Goal: Task Accomplishment & Management: Complete application form

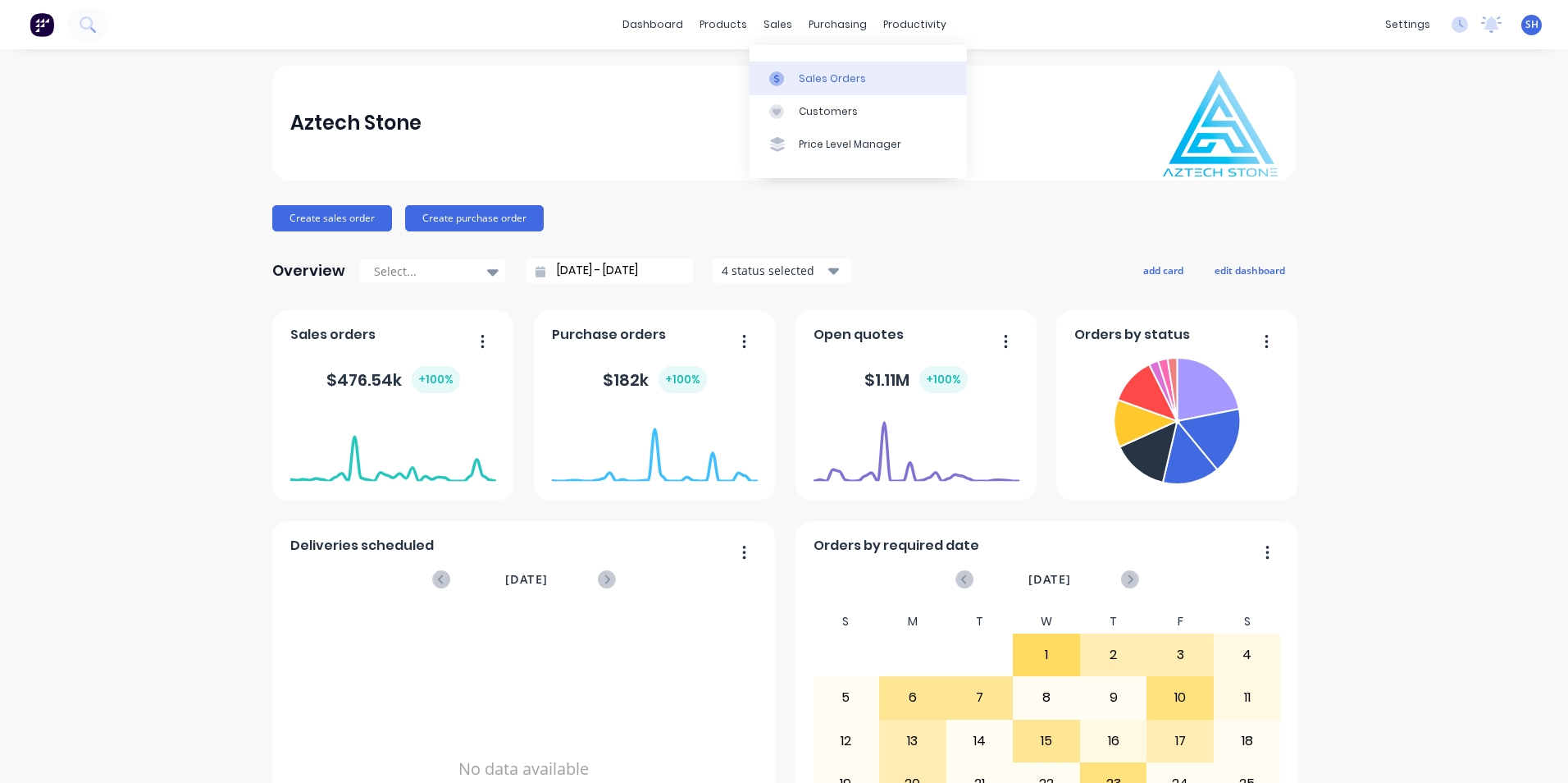
click at [806, 83] on div "Sales Orders" at bounding box center [832, 78] width 68 height 15
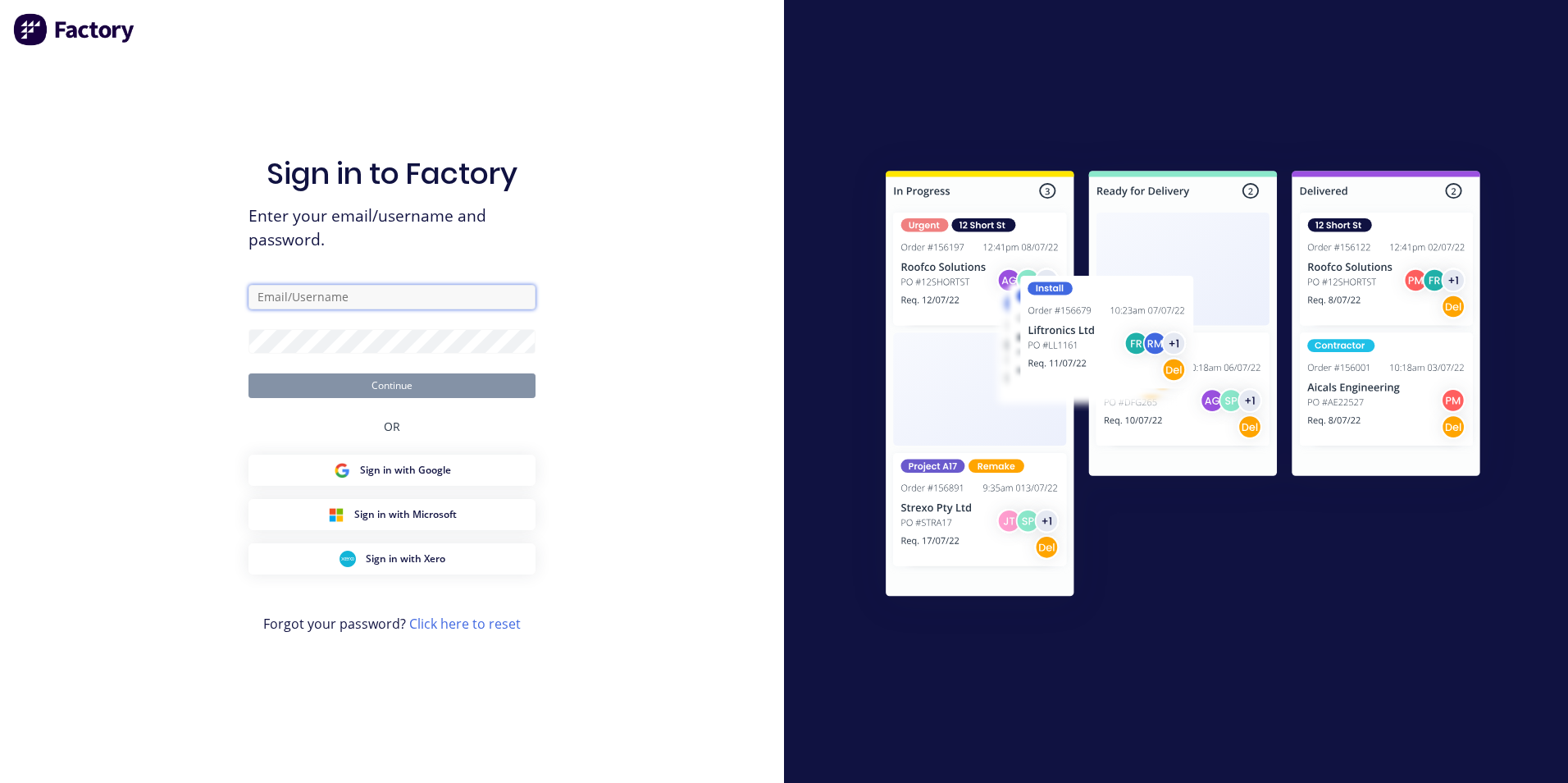
drag, startPoint x: 293, startPoint y: 290, endPoint x: 299, endPoint y: 301, distance: 12.5
click at [293, 290] on input "text" at bounding box center [392, 296] width 287 height 24
type input "[EMAIL_ADDRESS][DOMAIN_NAME]"
click at [249, 373] on button "Continue" at bounding box center [392, 385] width 287 height 24
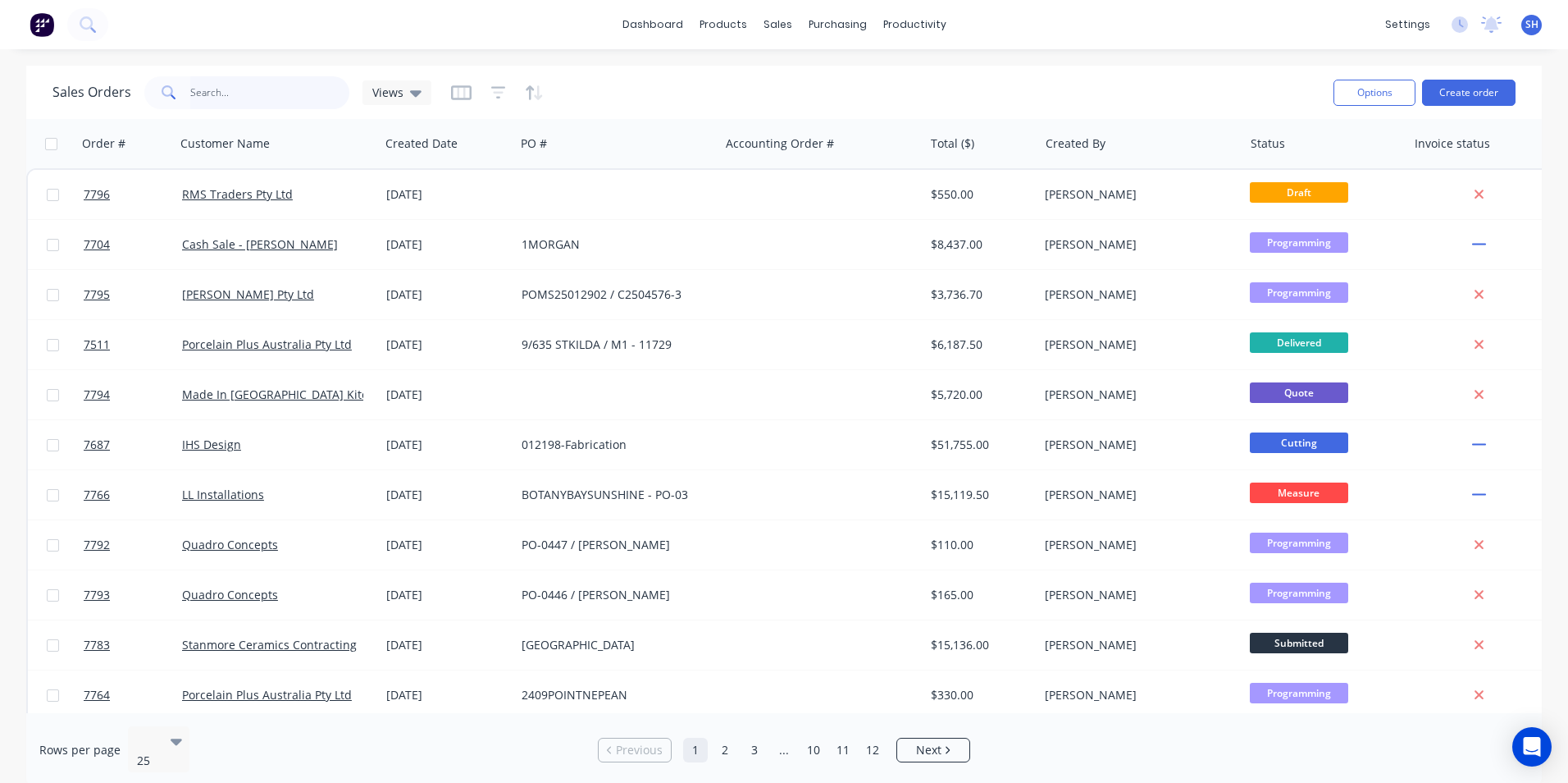
click at [239, 104] on input "text" at bounding box center [270, 92] width 160 height 33
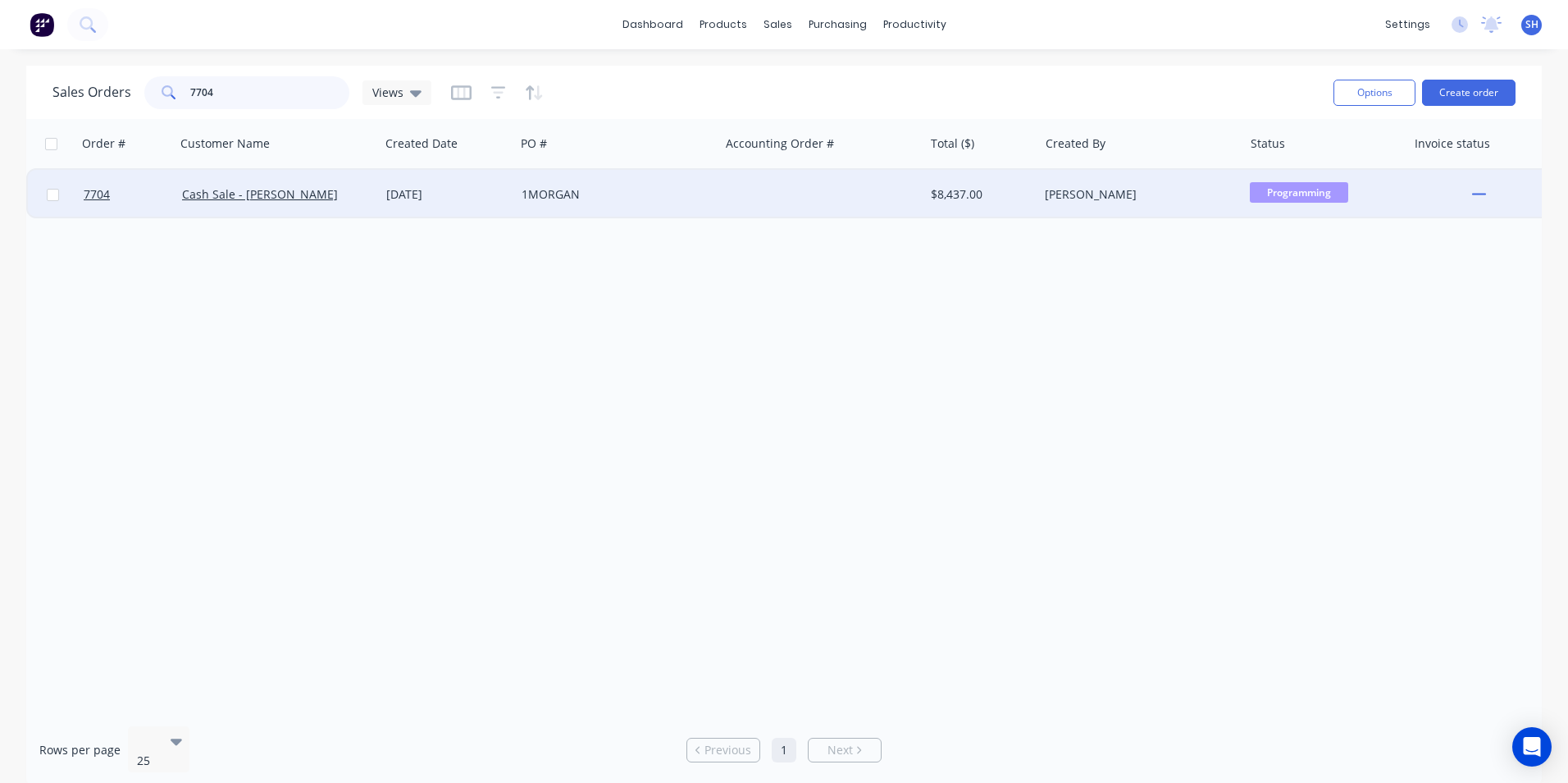
type input "7704"
click at [385, 194] on div "[DATE]" at bounding box center [447, 194] width 135 height 49
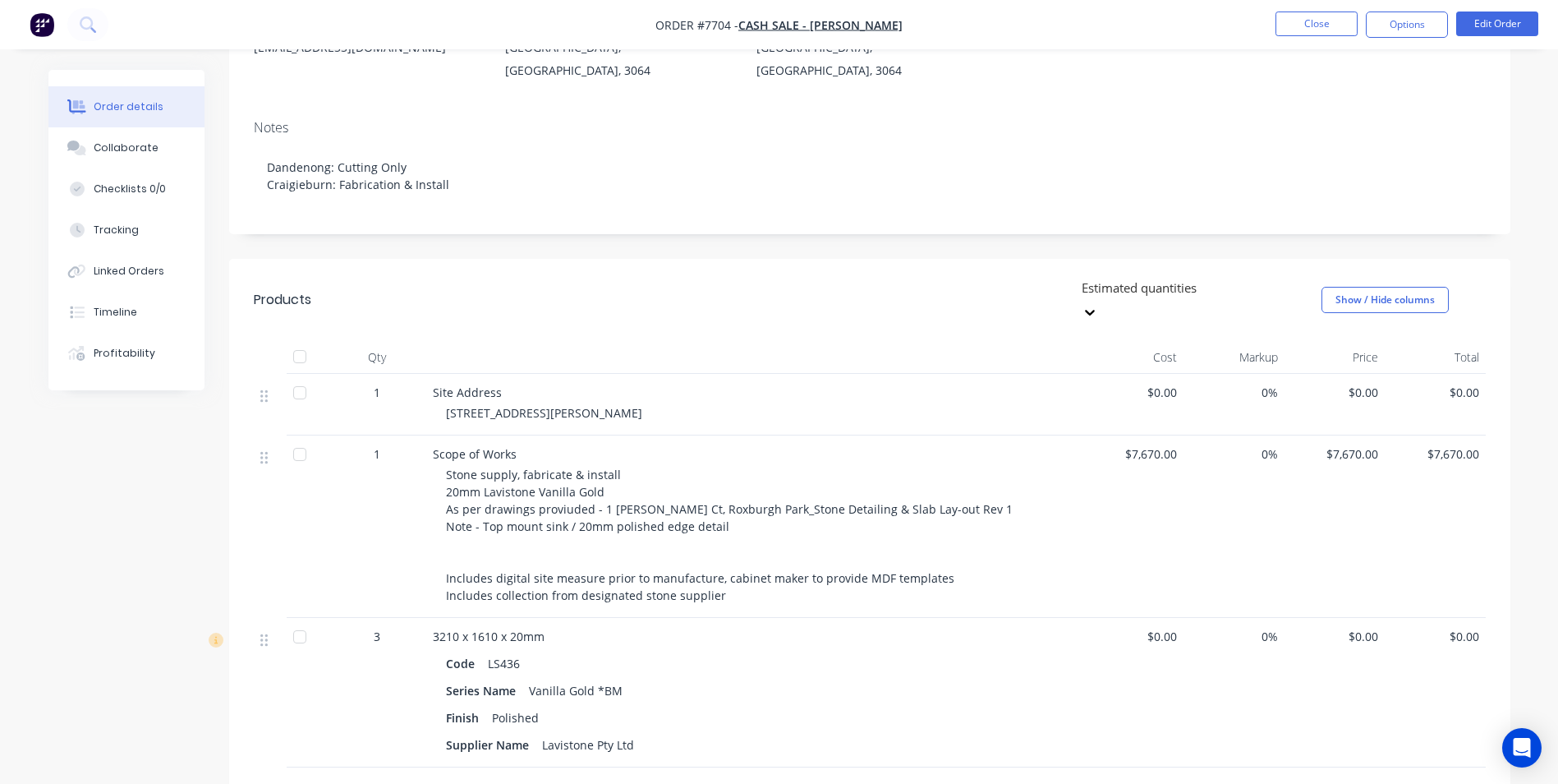
scroll to position [328, 0]
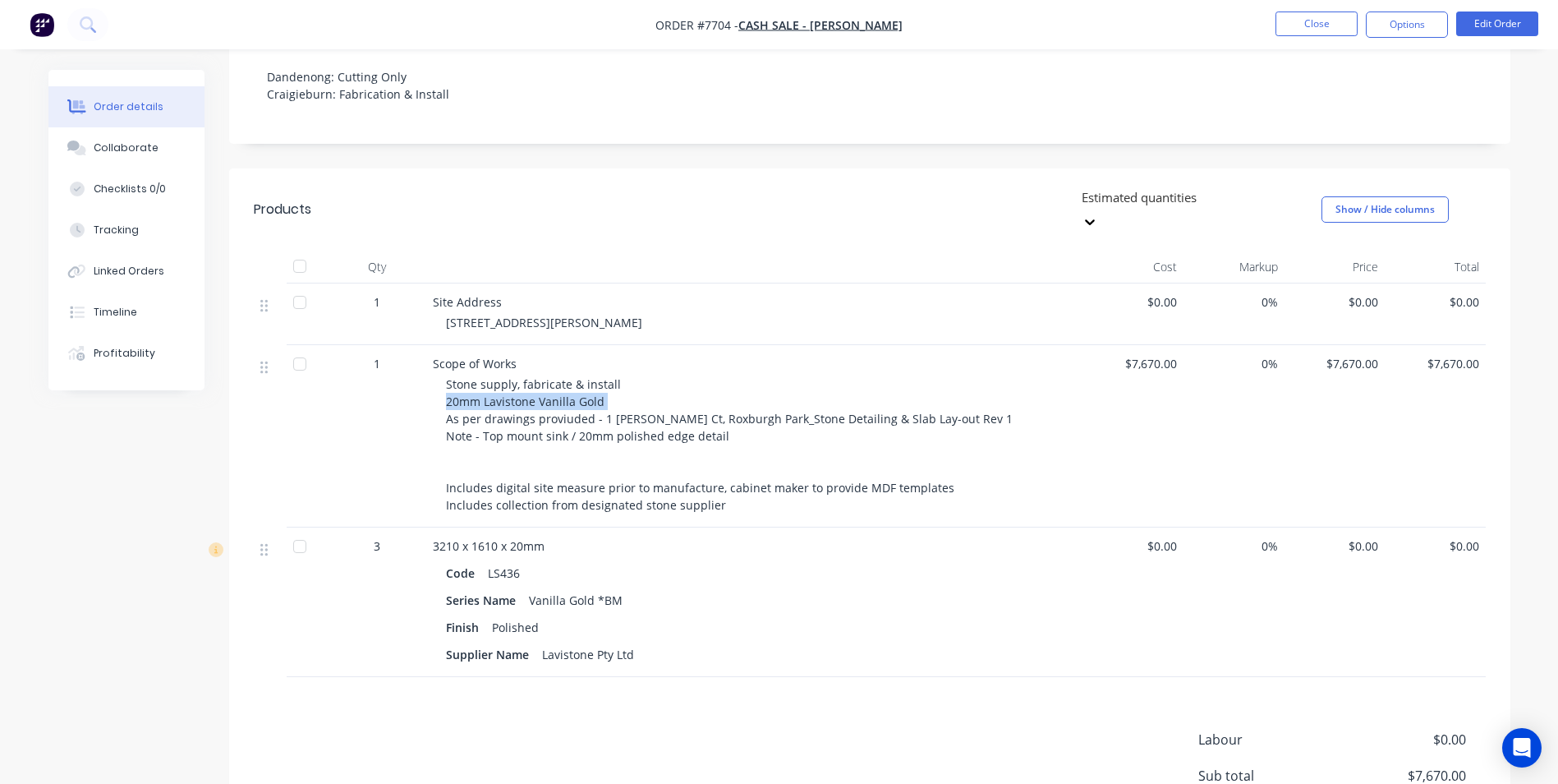
drag, startPoint x: 603, startPoint y: 357, endPoint x: 441, endPoint y: 357, distance: 162.0
click at [441, 357] on div "Scope of Works Stone supply, fabricate & install 20mm Lavistone Vanilla Gold As…" at bounding box center [755, 436] width 657 height 182
copy span "20mm Lavistone Vanilla Gold"
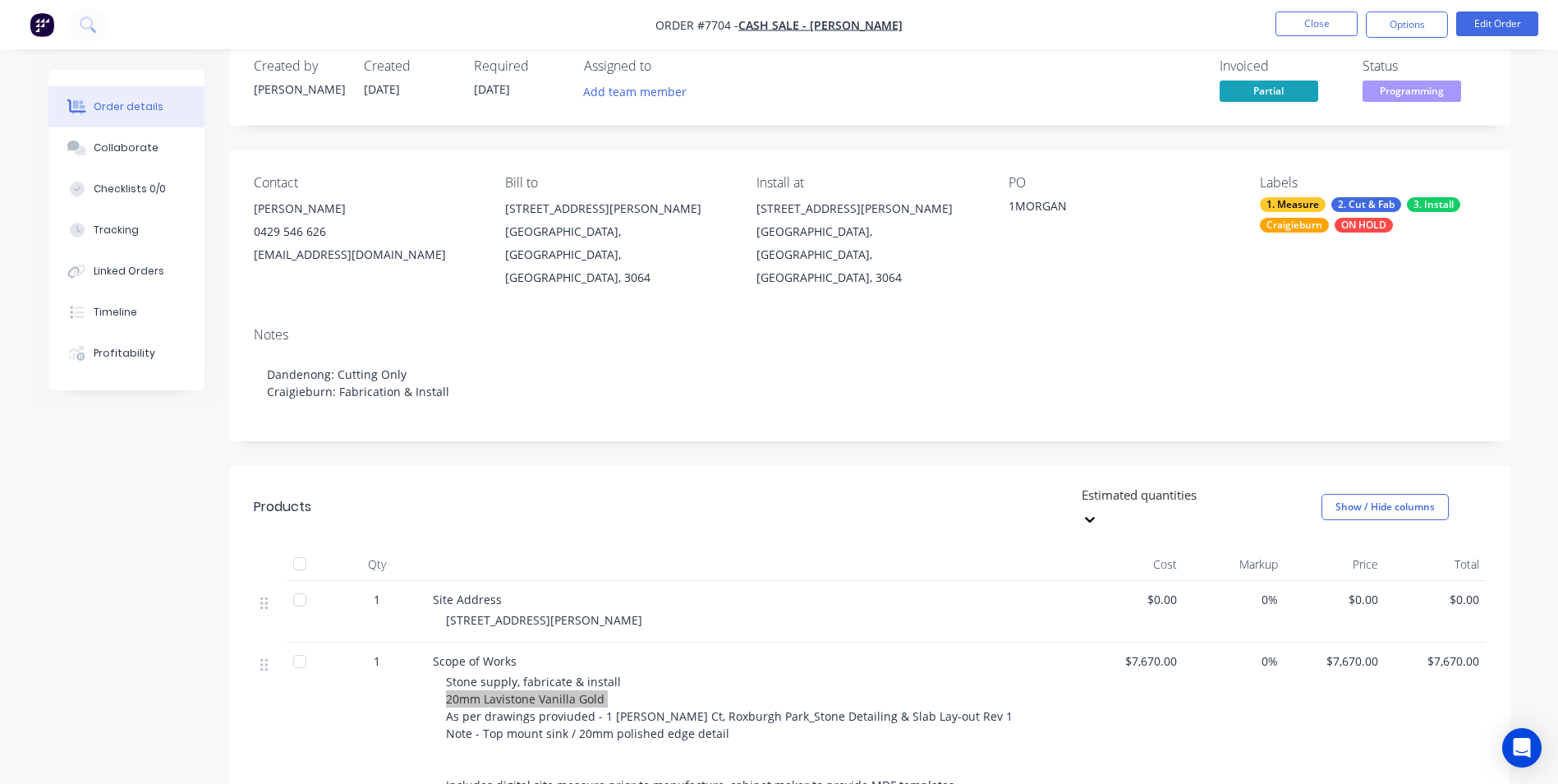
scroll to position [0, 0]
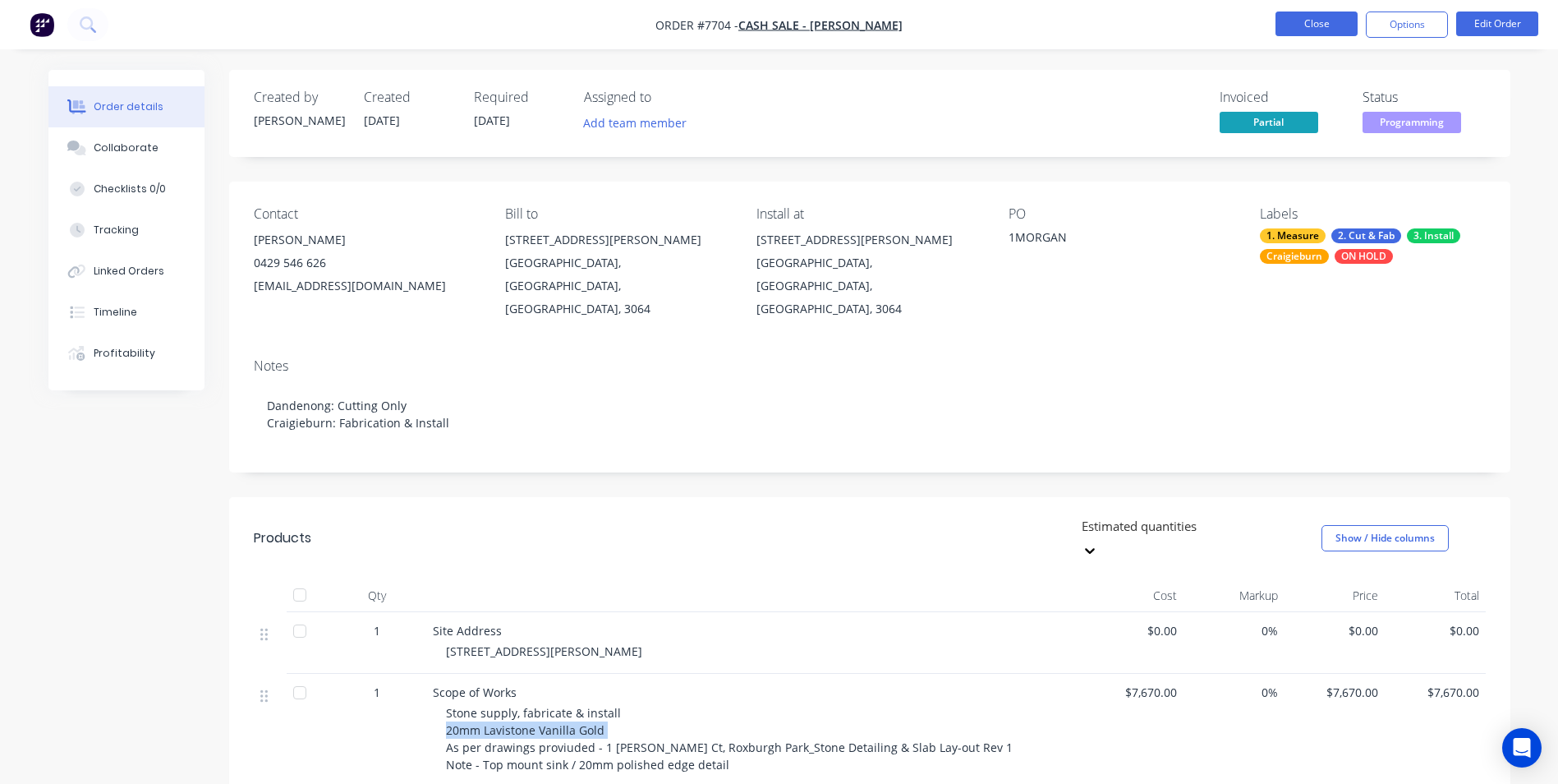
click at [1299, 33] on button "Close" at bounding box center [1316, 23] width 82 height 24
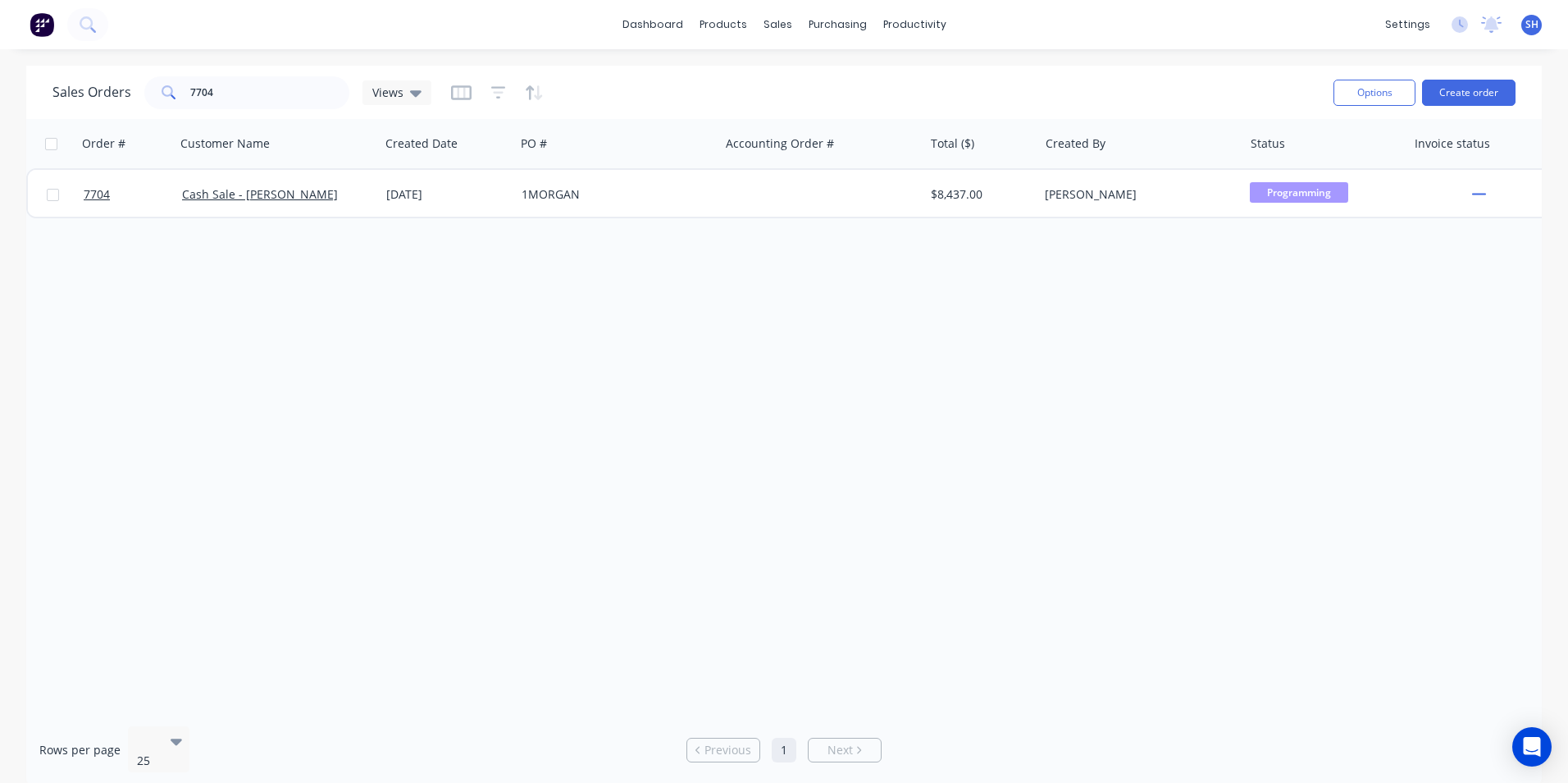
click at [224, 109] on div "Sales Orders 7704 Views" at bounding box center [686, 92] width 1268 height 40
drag, startPoint x: 219, startPoint y: 96, endPoint x: 174, endPoint y: 96, distance: 45.0
click at [174, 96] on div "7704" at bounding box center [247, 92] width 205 height 33
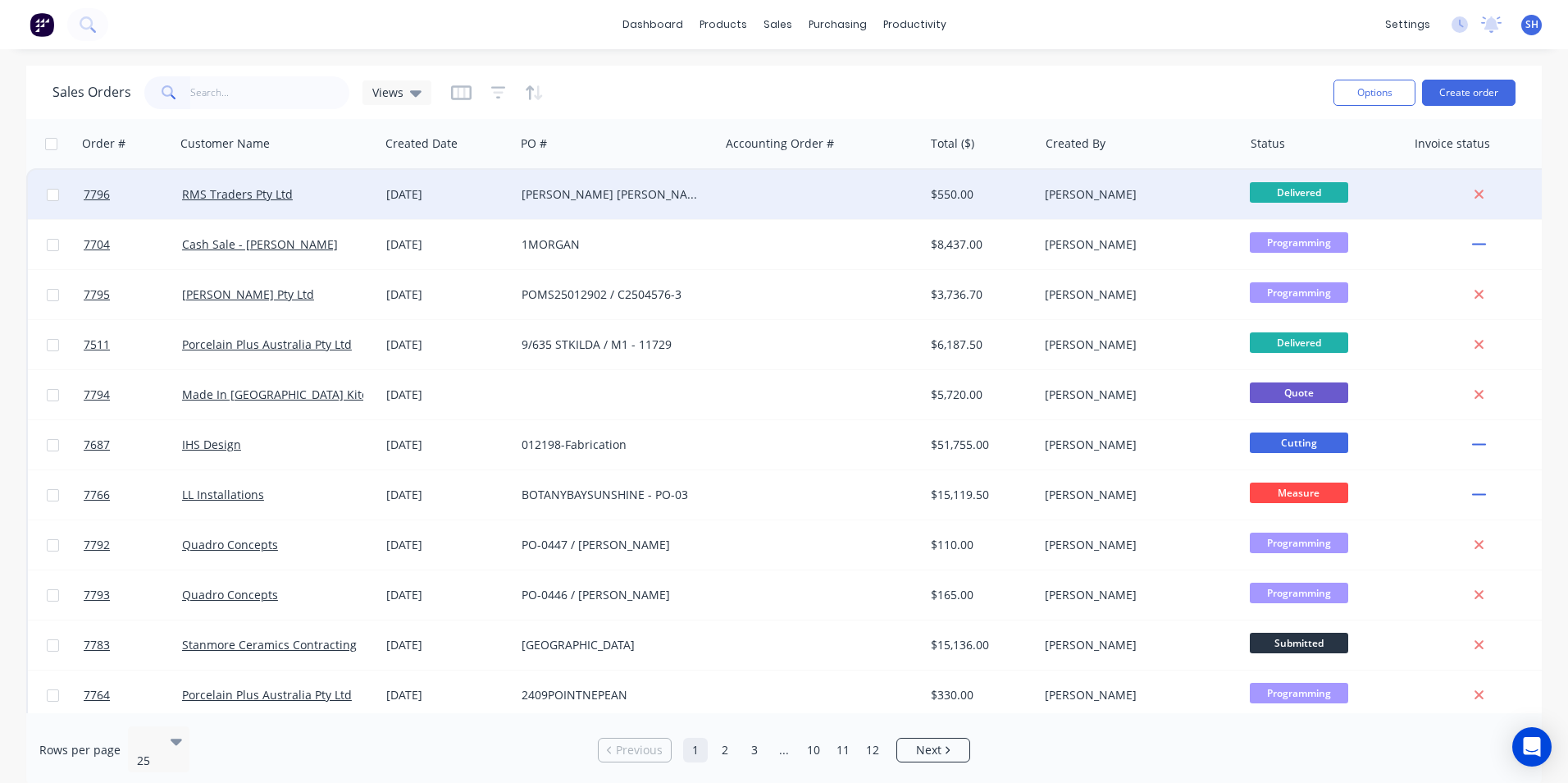
click at [441, 206] on div "[DATE]" at bounding box center [447, 194] width 135 height 49
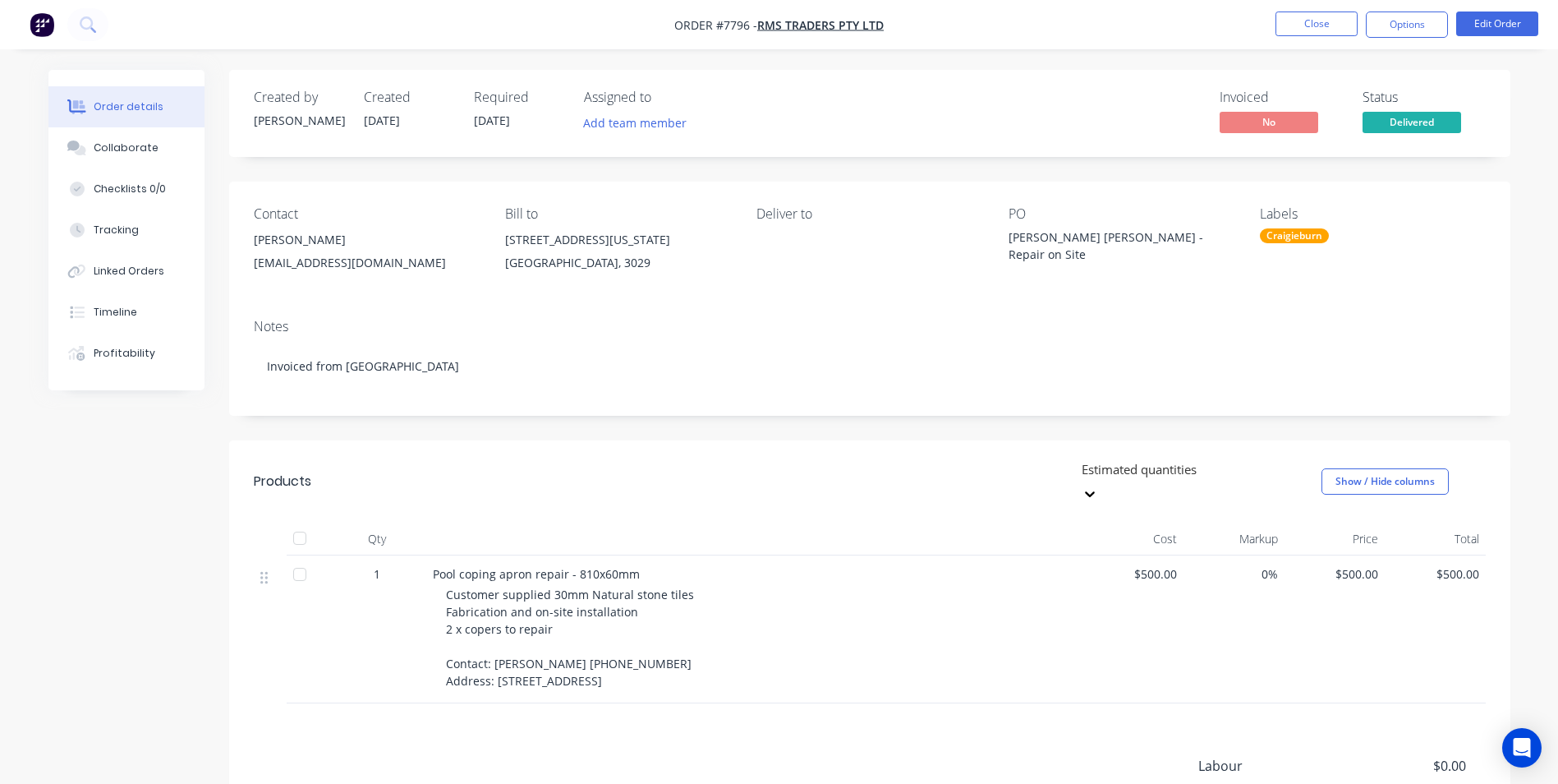
drag, startPoint x: 337, startPoint y: 243, endPoint x: 250, endPoint y: 237, distance: 87.2
click at [250, 237] on div "Contact [PERSON_NAME] [PERSON_NAME][EMAIL_ADDRESS][DOMAIN_NAME] Bill to [STREET…" at bounding box center [869, 243] width 1281 height 124
copy div "[PERSON_NAME]"
drag, startPoint x: 405, startPoint y: 262, endPoint x: 236, endPoint y: 268, distance: 169.1
click at [236, 268] on div "Contact [PERSON_NAME] [PERSON_NAME][EMAIL_ADDRESS][DOMAIN_NAME] Bill to [STREET…" at bounding box center [869, 243] width 1281 height 124
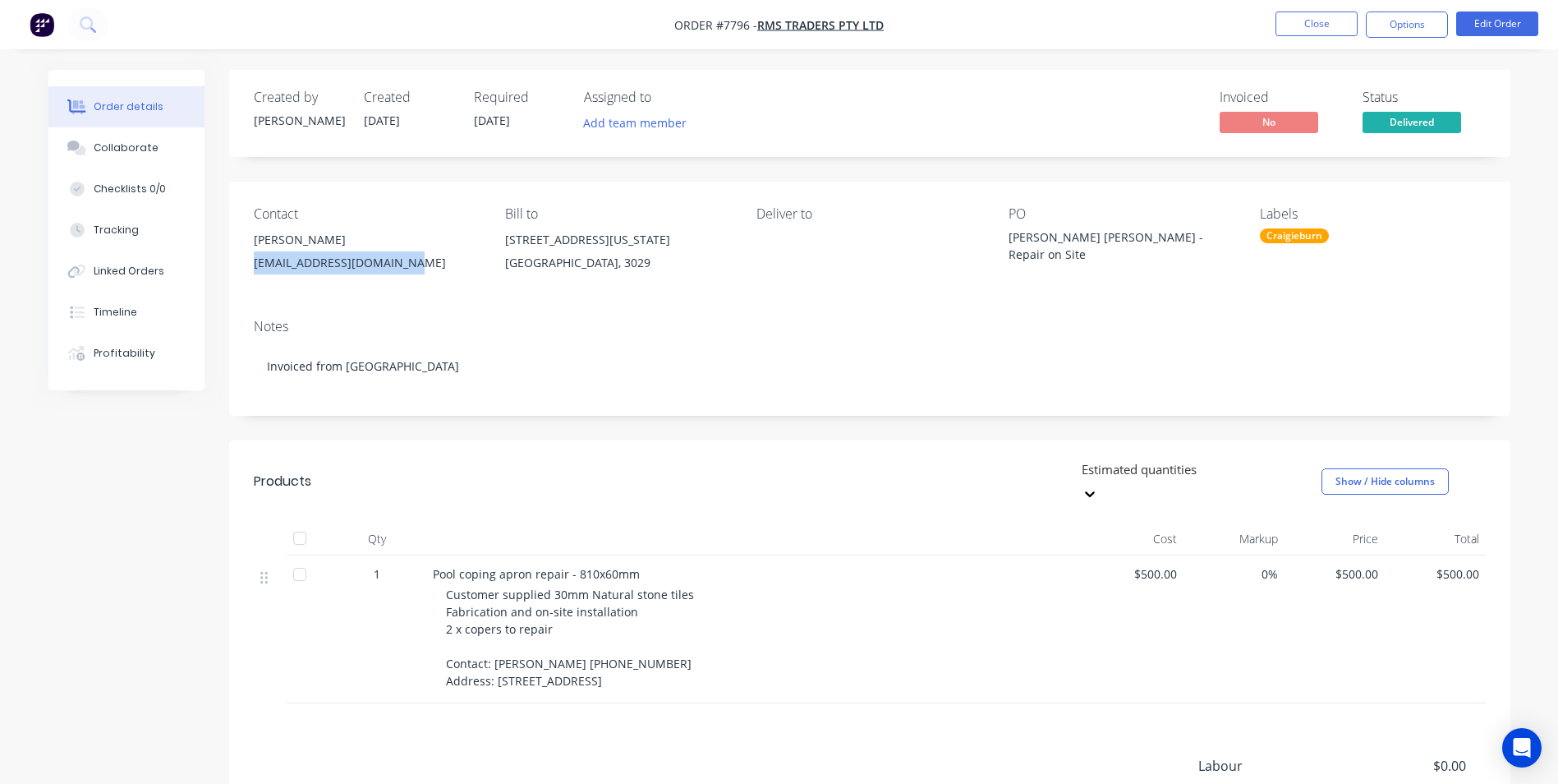
copy div "[EMAIL_ADDRESS][DOMAIN_NAME]"
click at [381, 306] on div "Contact [PERSON_NAME] [PERSON_NAME][EMAIL_ADDRESS][DOMAIN_NAME] Bill to [STREET…" at bounding box center [869, 243] width 1281 height 124
click at [1332, 28] on button "Close" at bounding box center [1316, 23] width 82 height 24
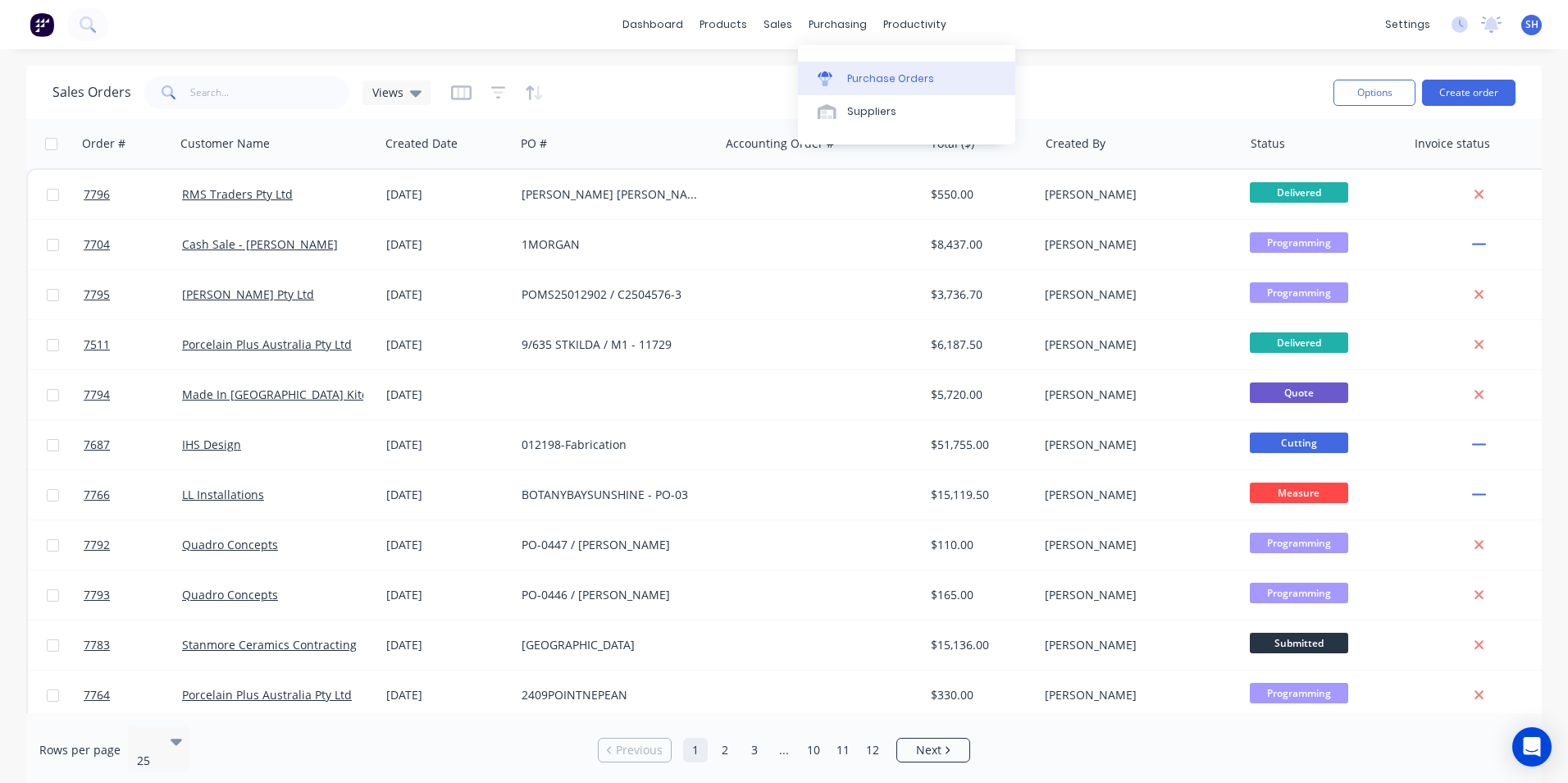
click at [859, 74] on div "Purchase Orders" at bounding box center [890, 78] width 87 height 15
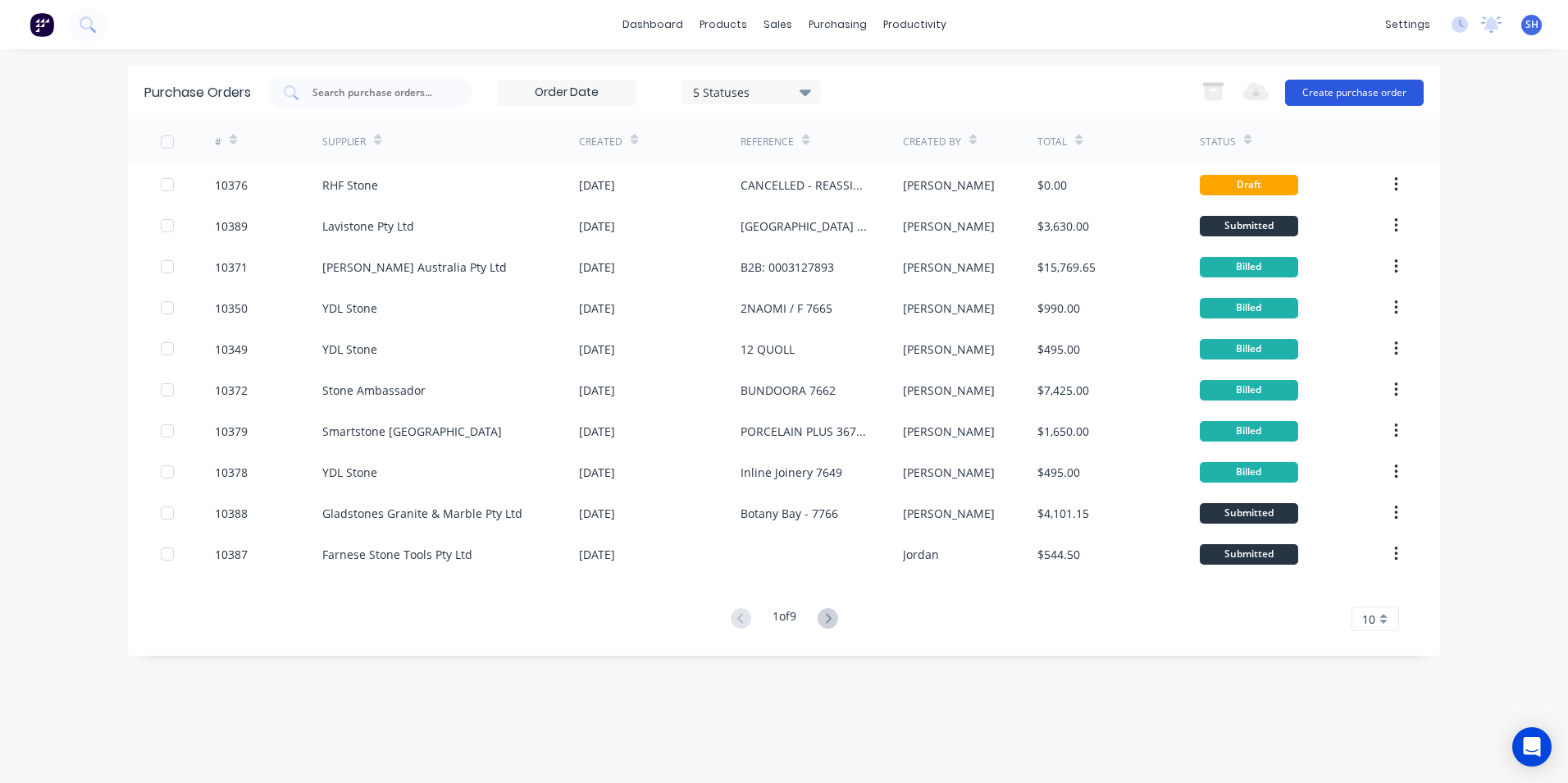
click at [1347, 99] on button "Create purchase order" at bounding box center [1354, 92] width 139 height 26
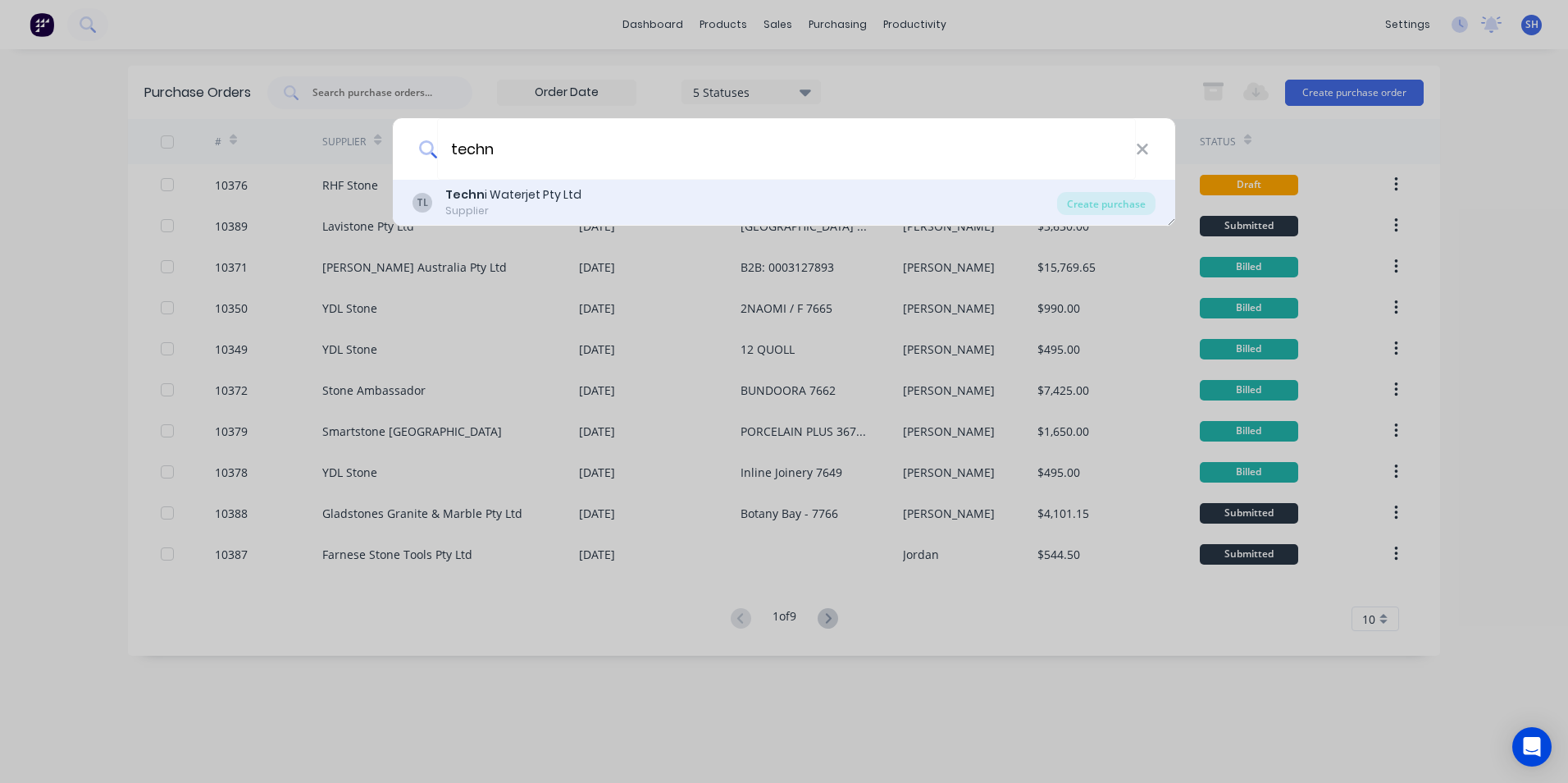
type input "techn"
click at [575, 206] on div "Supplier" at bounding box center [513, 211] width 136 height 15
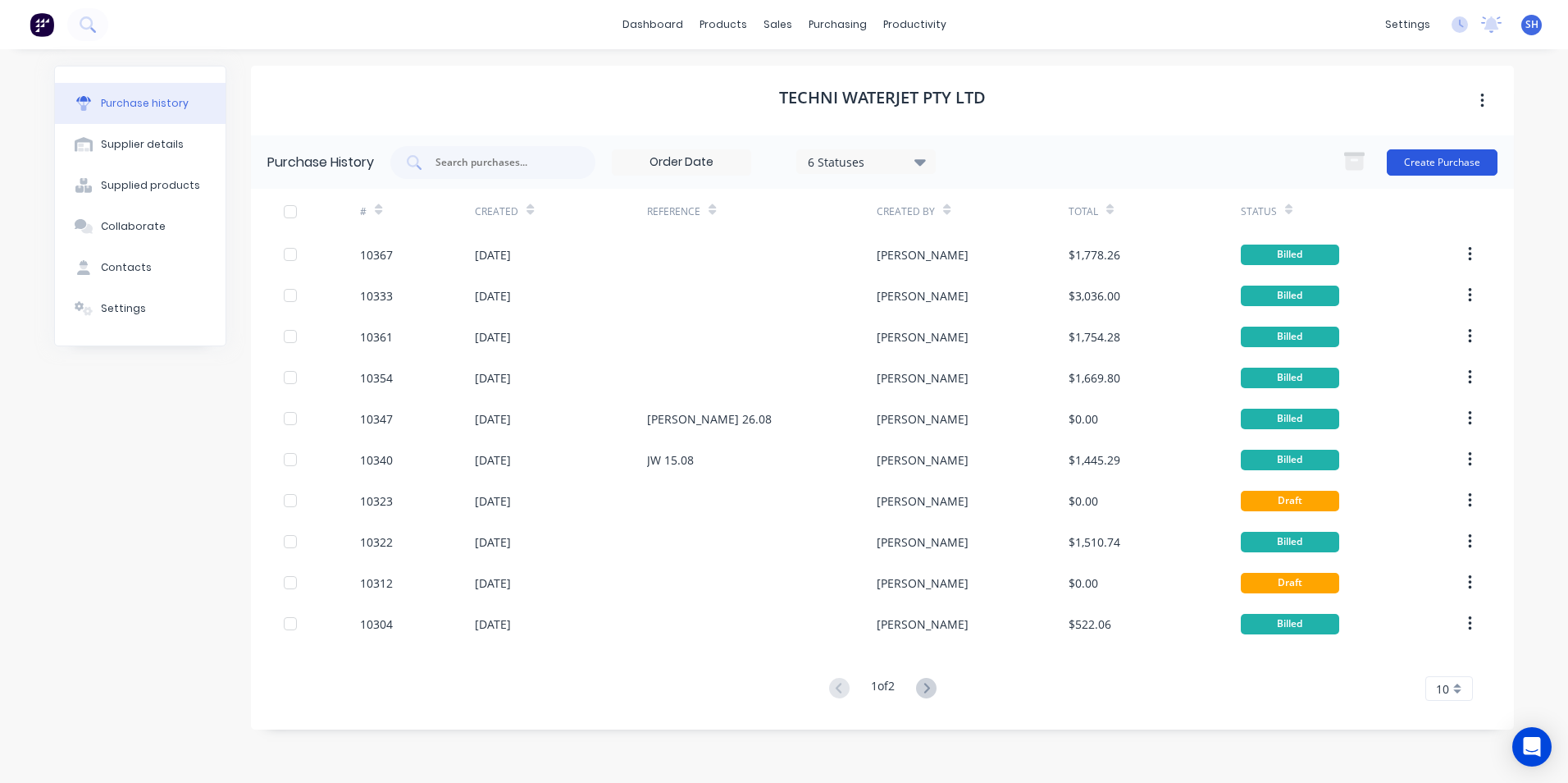
click at [1434, 159] on button "Create Purchase" at bounding box center [1442, 162] width 111 height 26
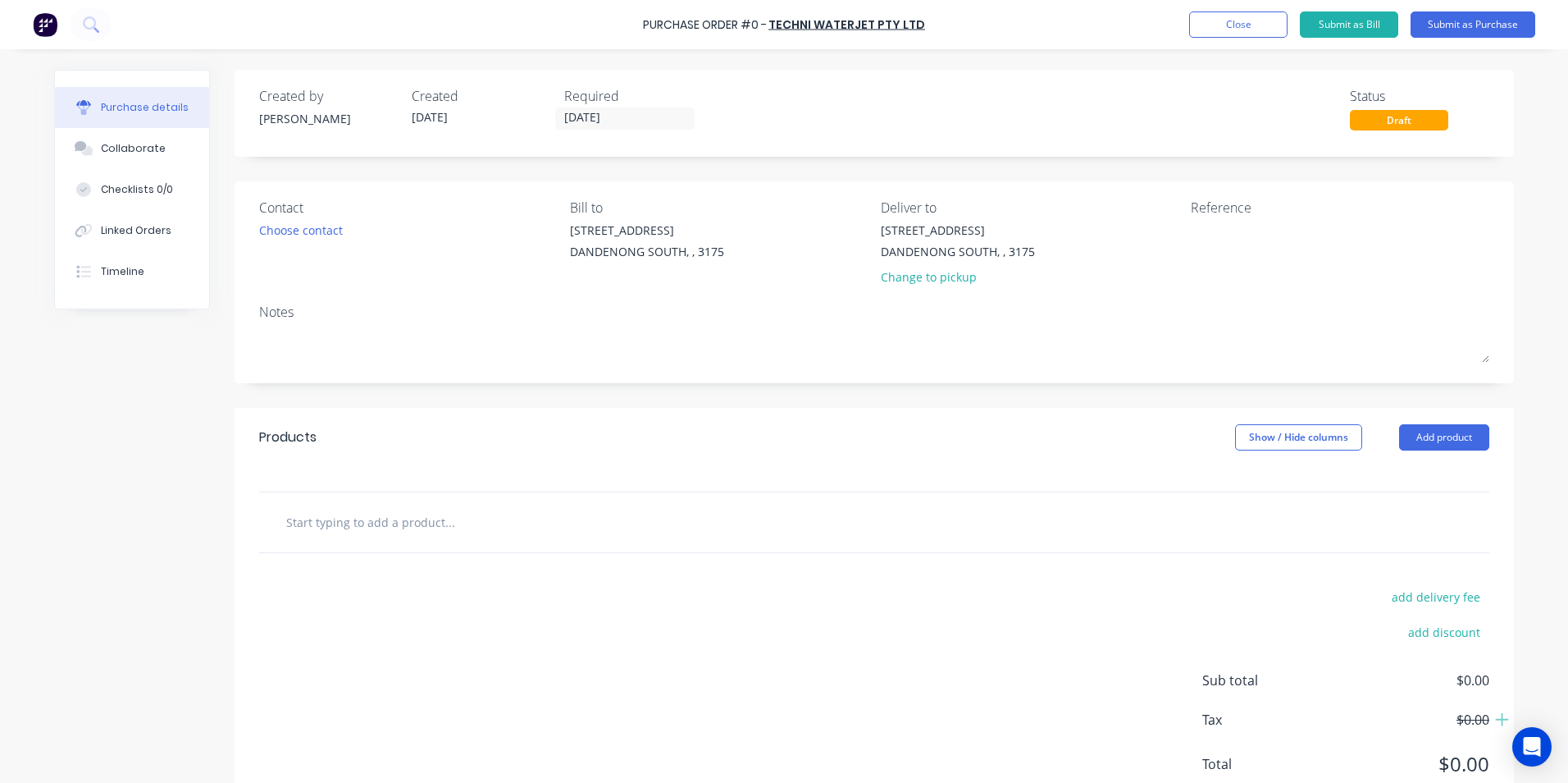
click at [376, 525] on input "text" at bounding box center [449, 521] width 328 height 33
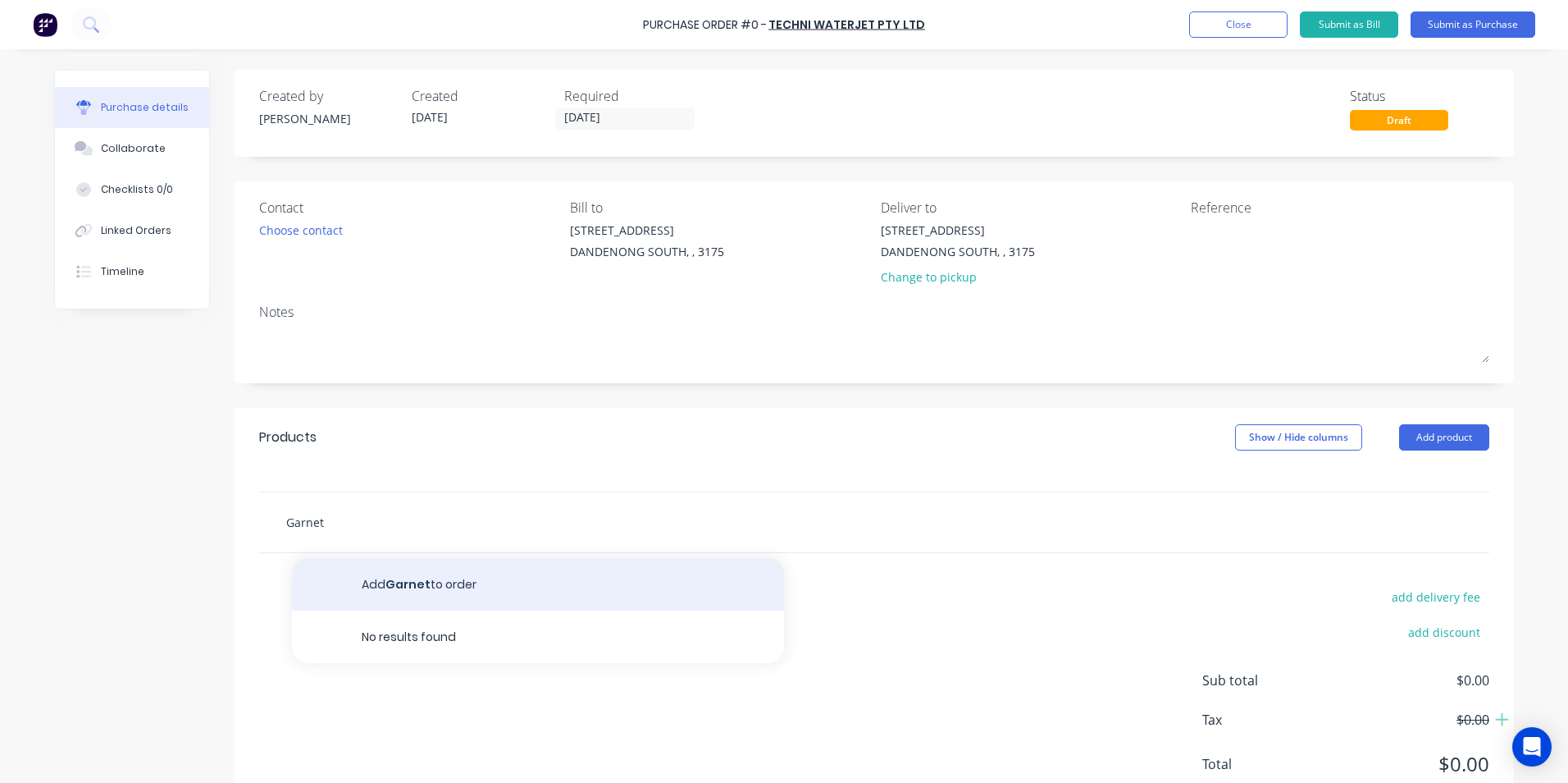
type input "Garnet"
click at [420, 592] on button "Add Garnet to order" at bounding box center [538, 583] width 492 height 53
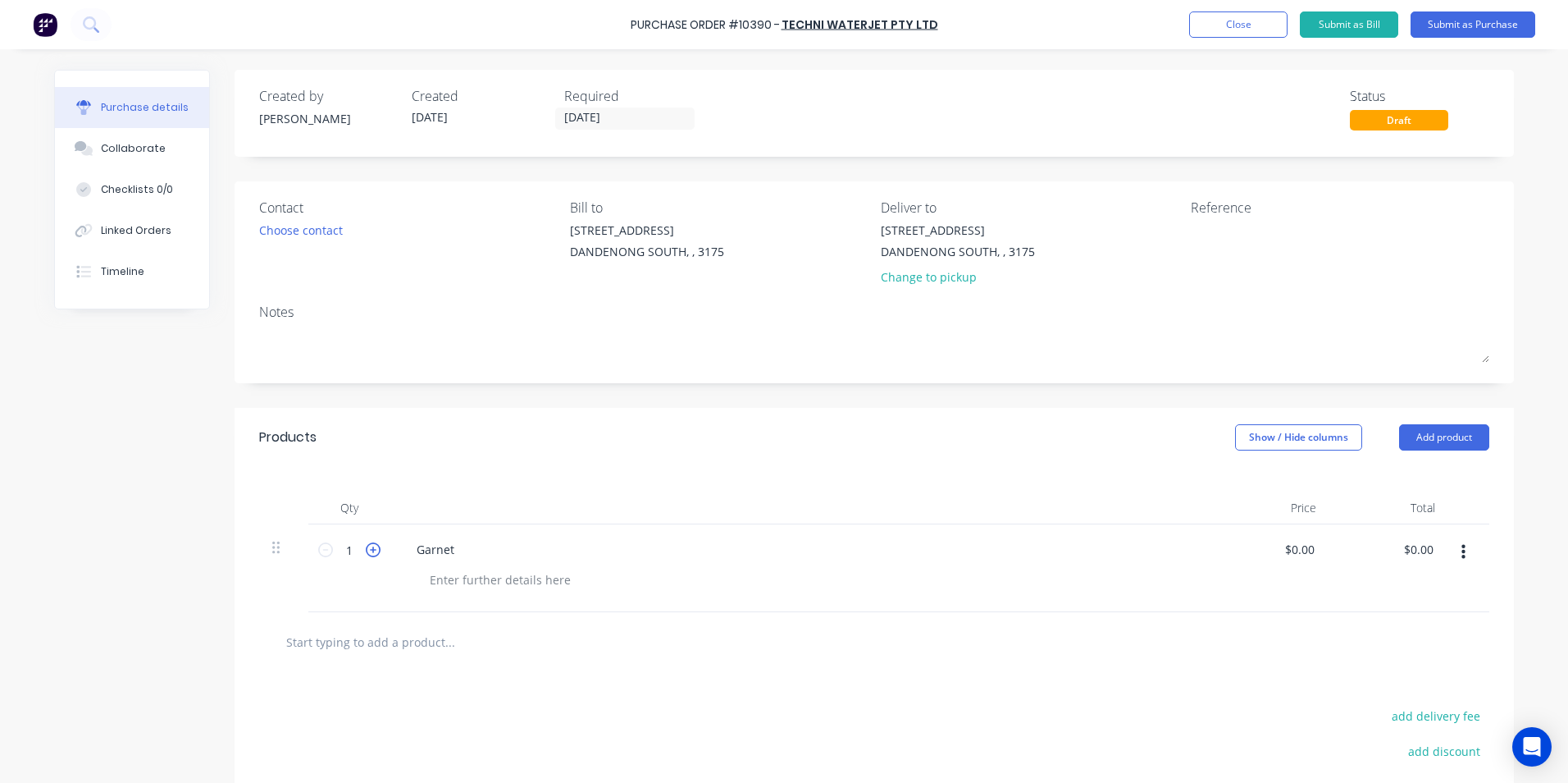
click at [366, 555] on icon at bounding box center [373, 550] width 15 height 15
type input "4"
drag, startPoint x: 362, startPoint y: 555, endPoint x: 484, endPoint y: 558, distance: 122.0
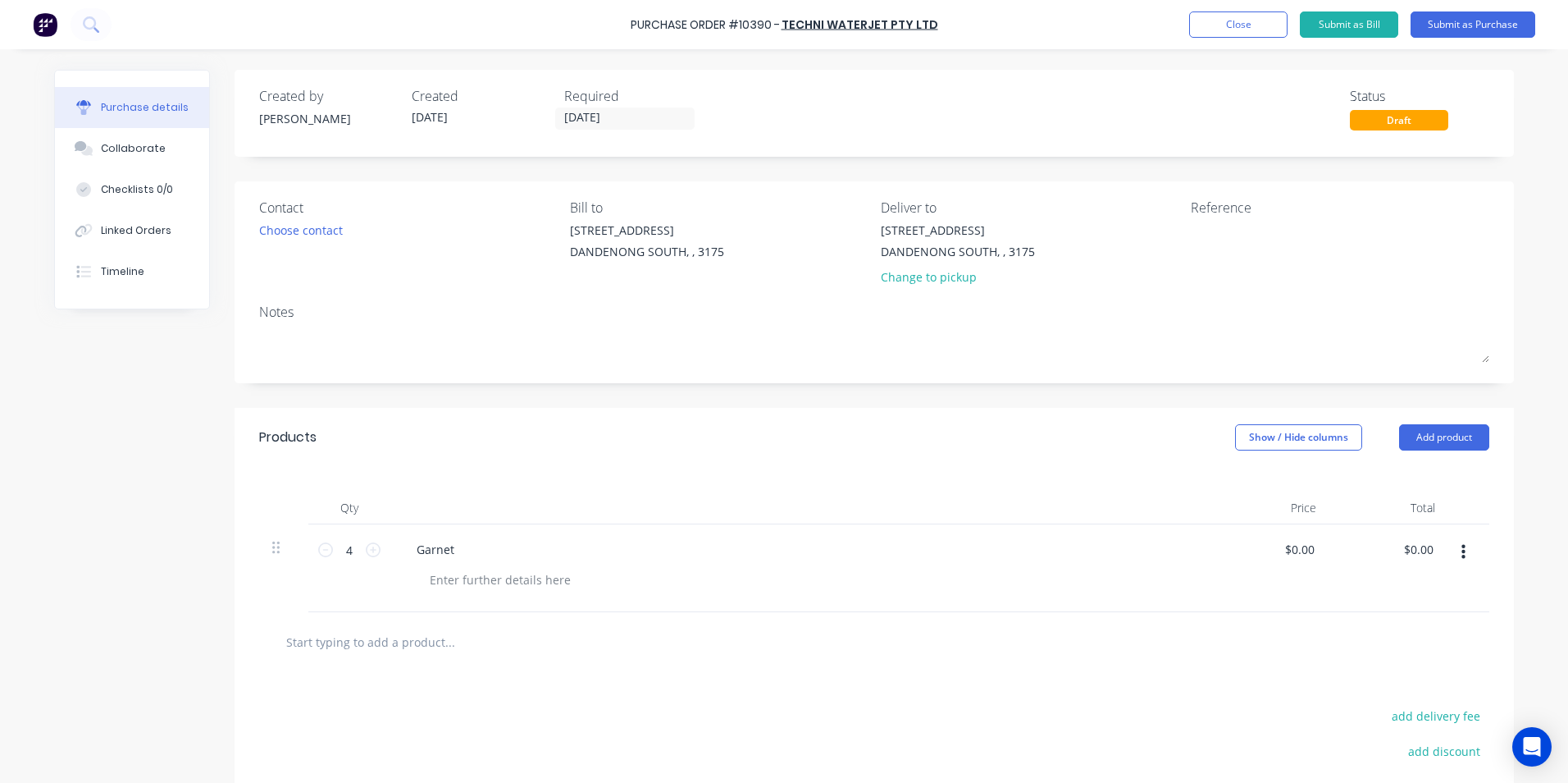
click at [484, 558] on div "Garnet" at bounding box center [800, 549] width 794 height 23
click at [1291, 552] on input "0.00" at bounding box center [1302, 549] width 31 height 23
type input "$690.00"
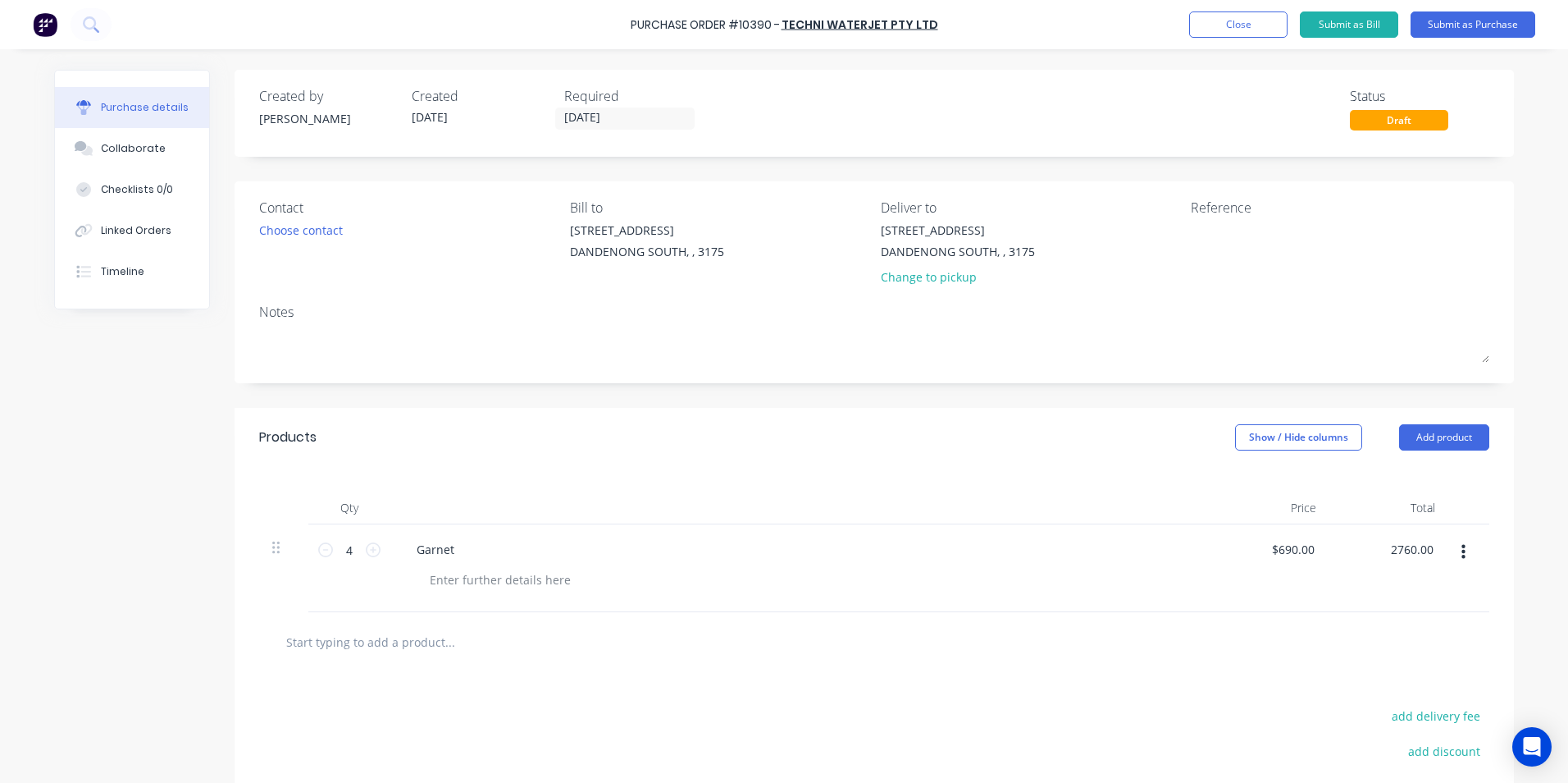
type input "$2,760.00"
click at [366, 640] on input "text" at bounding box center [449, 641] width 328 height 33
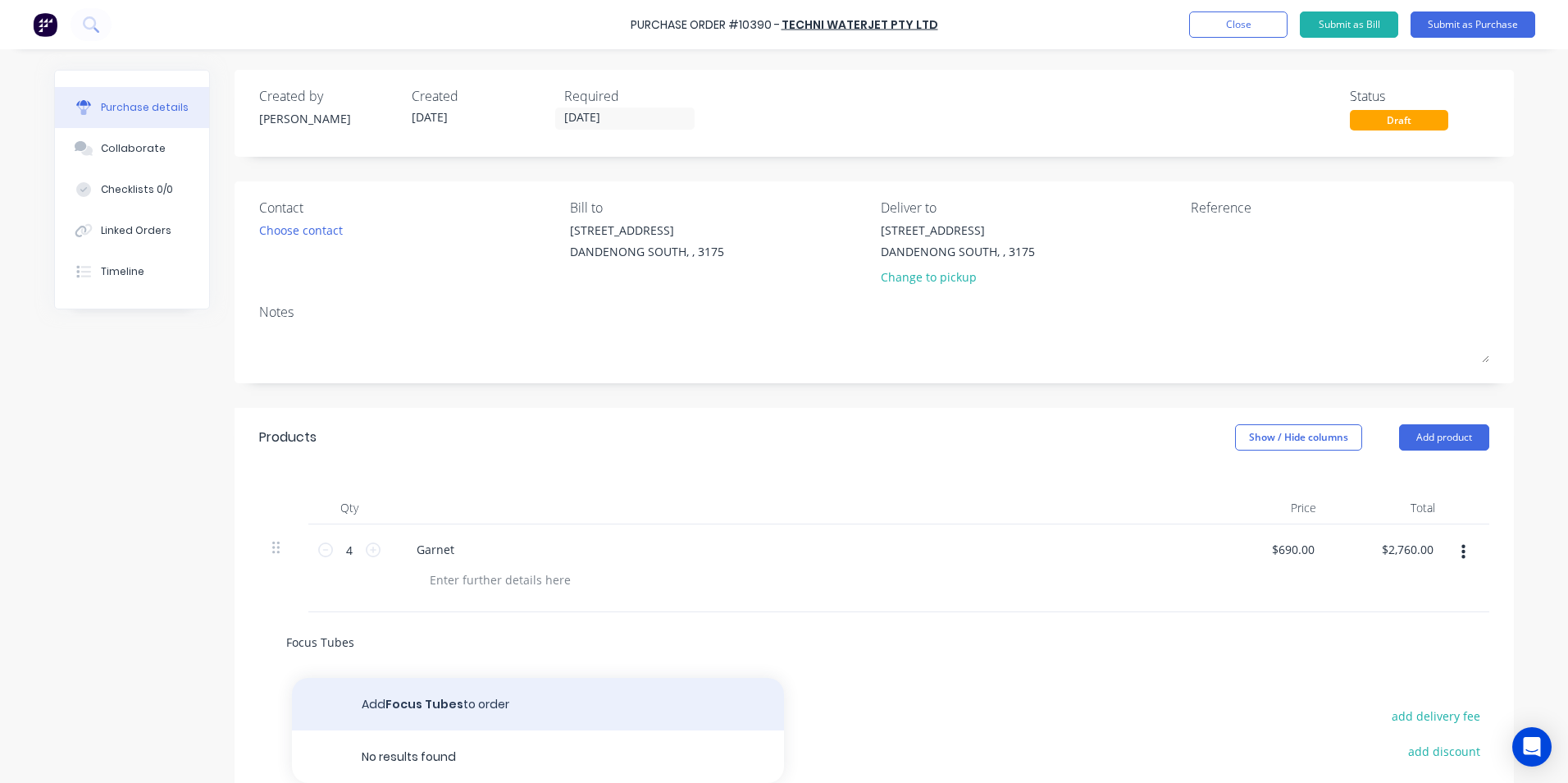
type input "Focus Tubes"
click at [405, 690] on button "Add Focus Tubes to order" at bounding box center [538, 704] width 492 height 53
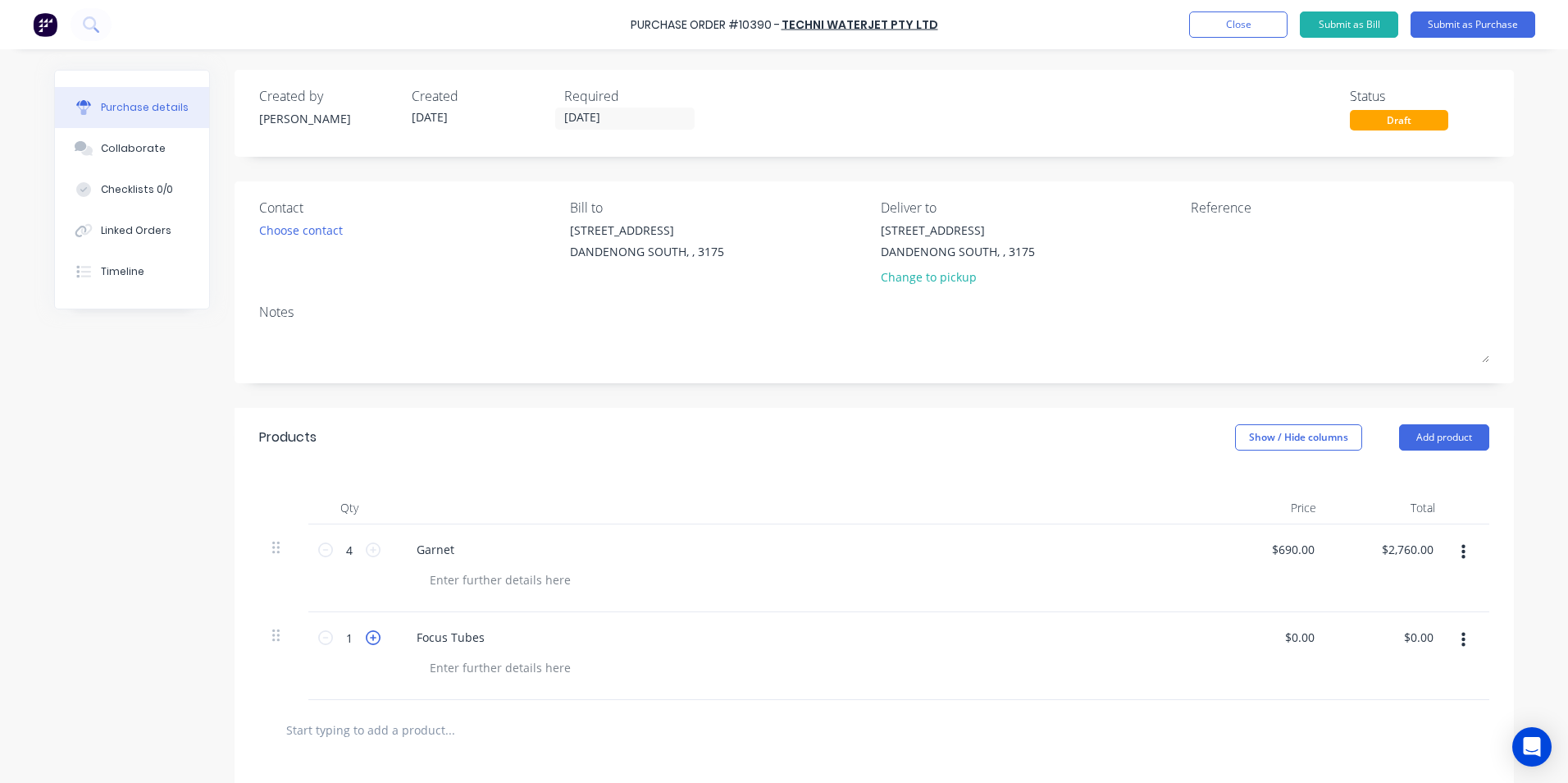
click at [369, 641] on icon at bounding box center [373, 638] width 15 height 15
type input "4"
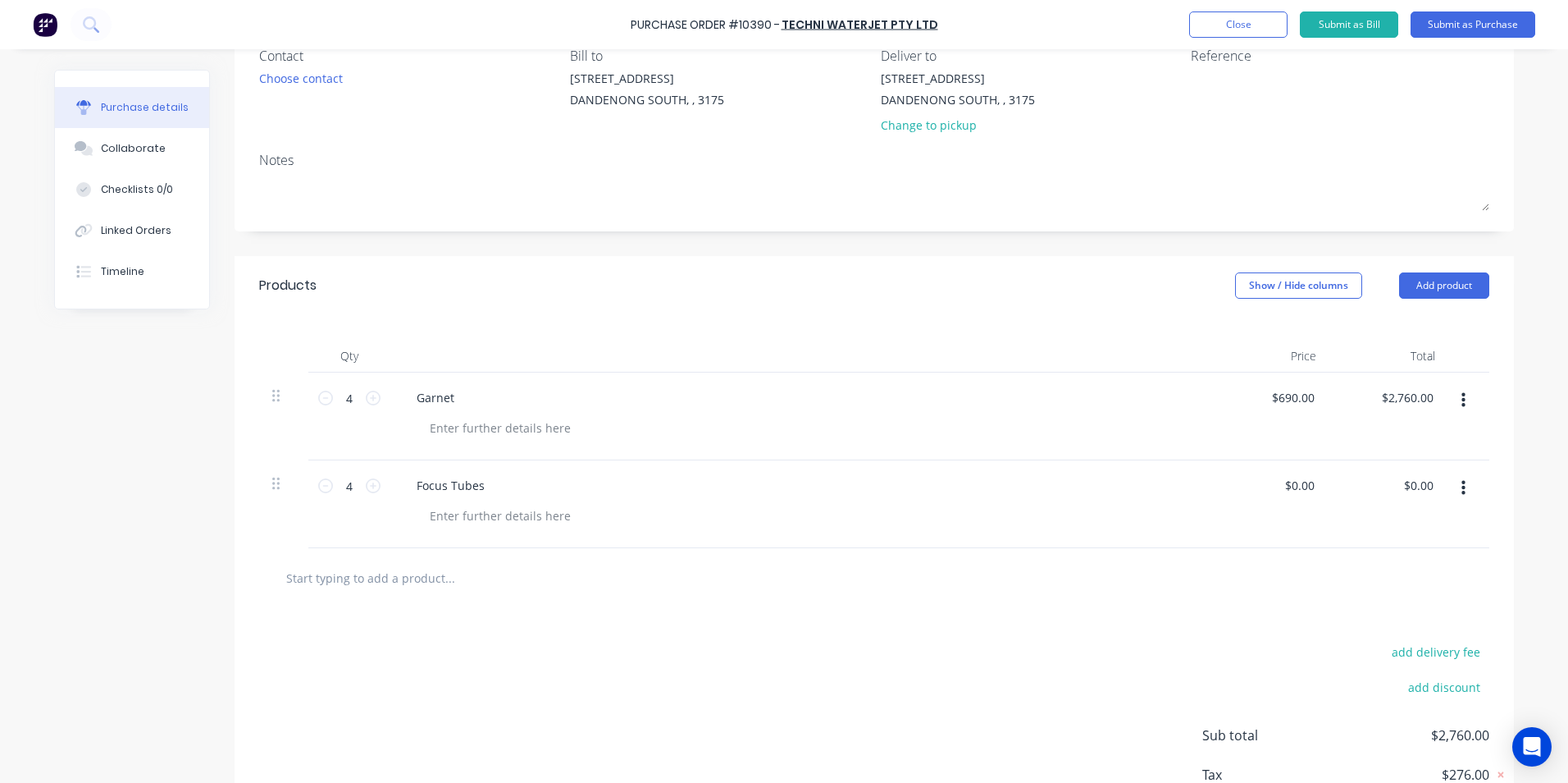
scroll to position [164, 0]
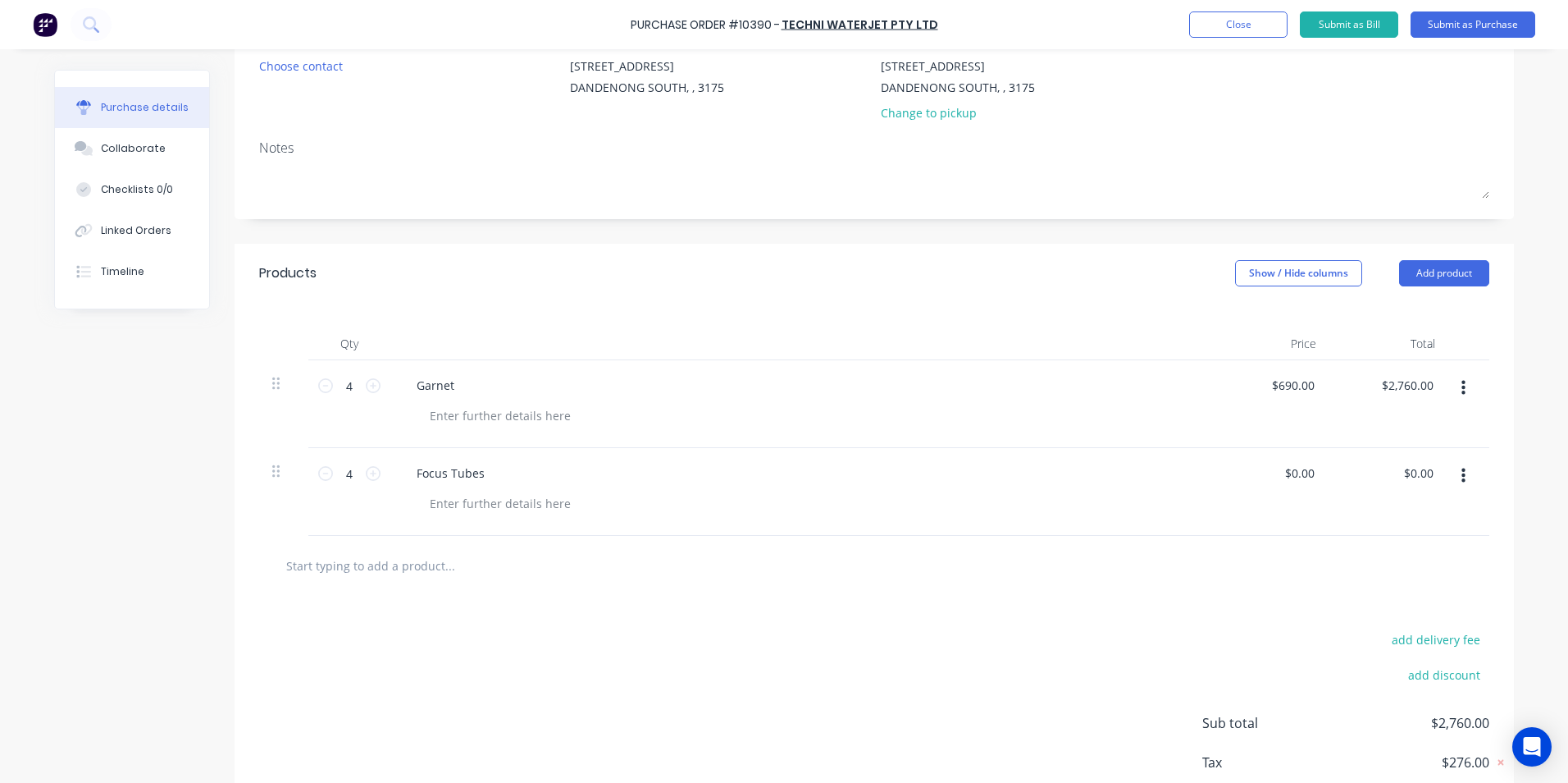
click at [415, 567] on input "text" at bounding box center [449, 564] width 328 height 33
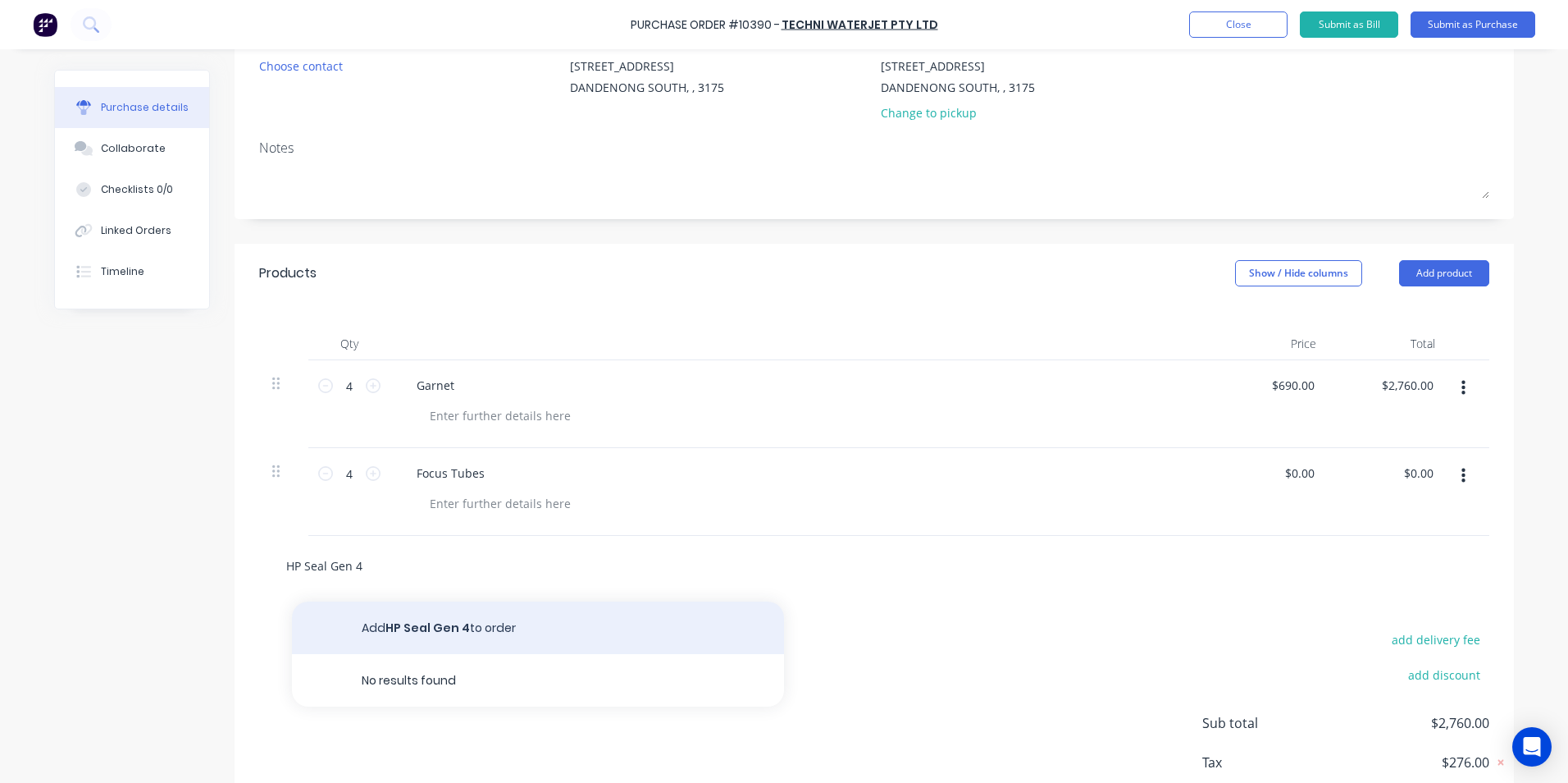
type input "HP Seal Gen 4"
click at [396, 629] on button "Add HP Seal Gen 4 to order" at bounding box center [538, 627] width 492 height 53
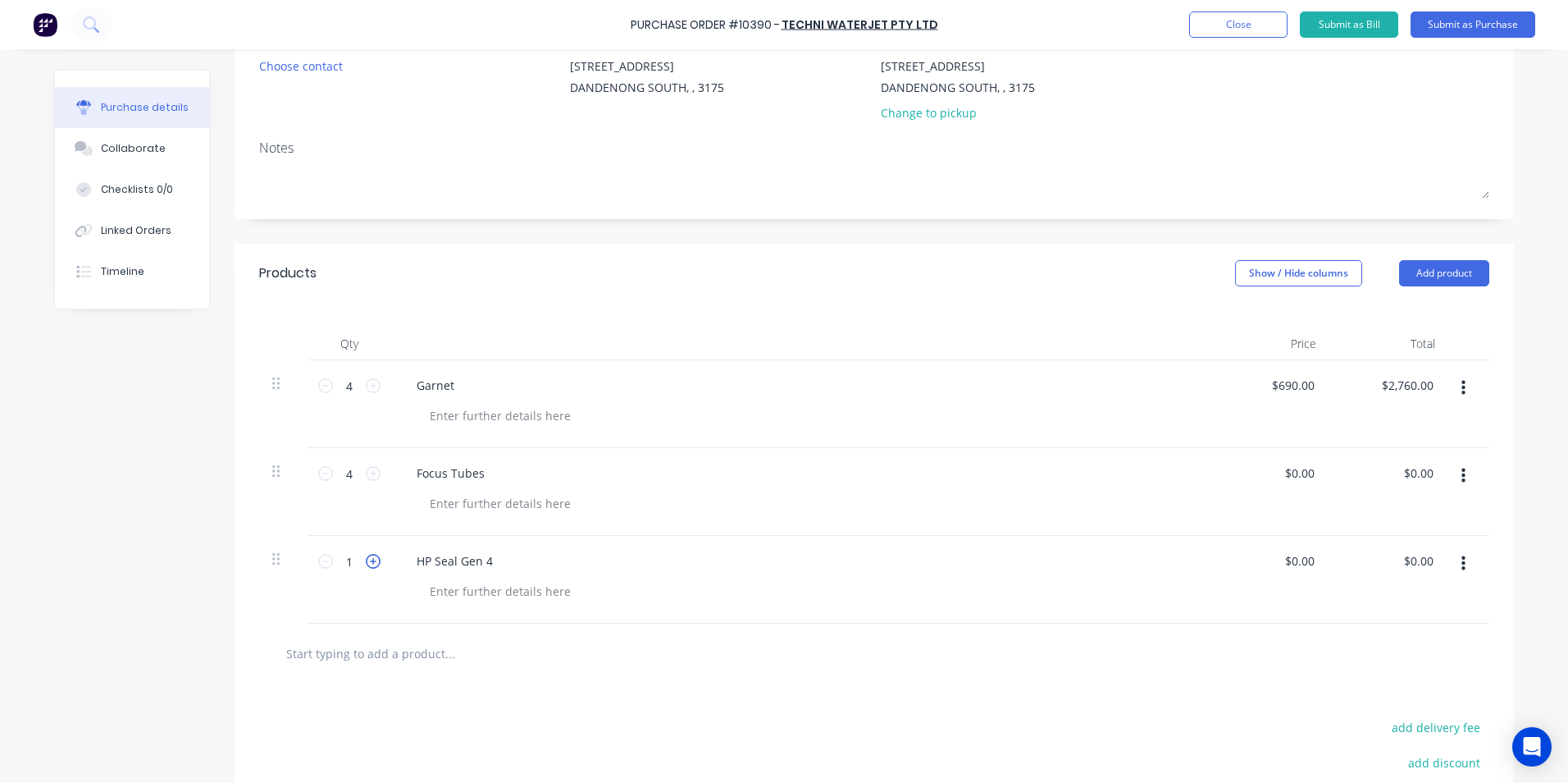
click at [366, 565] on icon at bounding box center [373, 561] width 15 height 15
type input "2"
click at [469, 669] on input "text" at bounding box center [449, 653] width 328 height 33
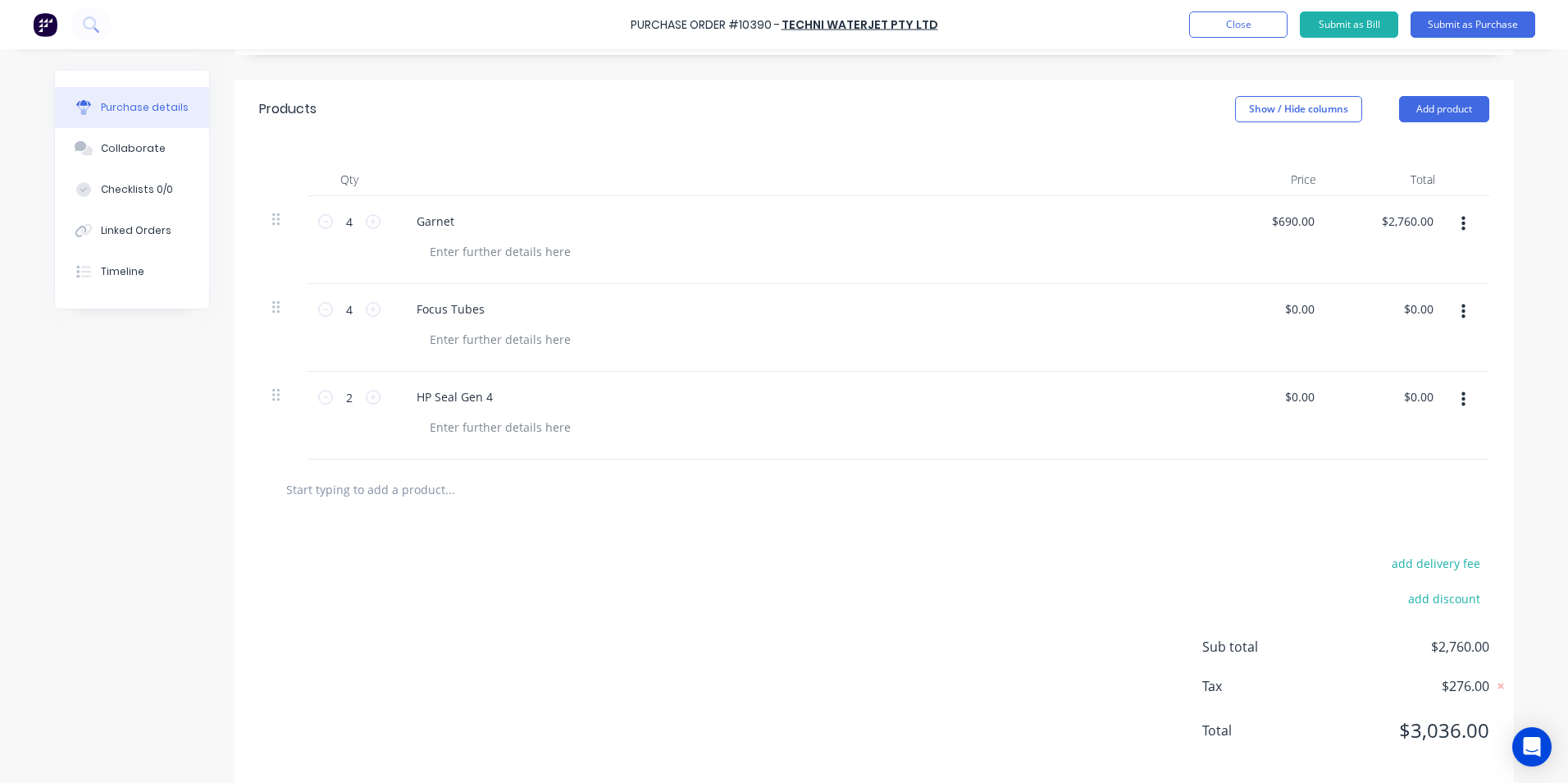
scroll to position [0, 0]
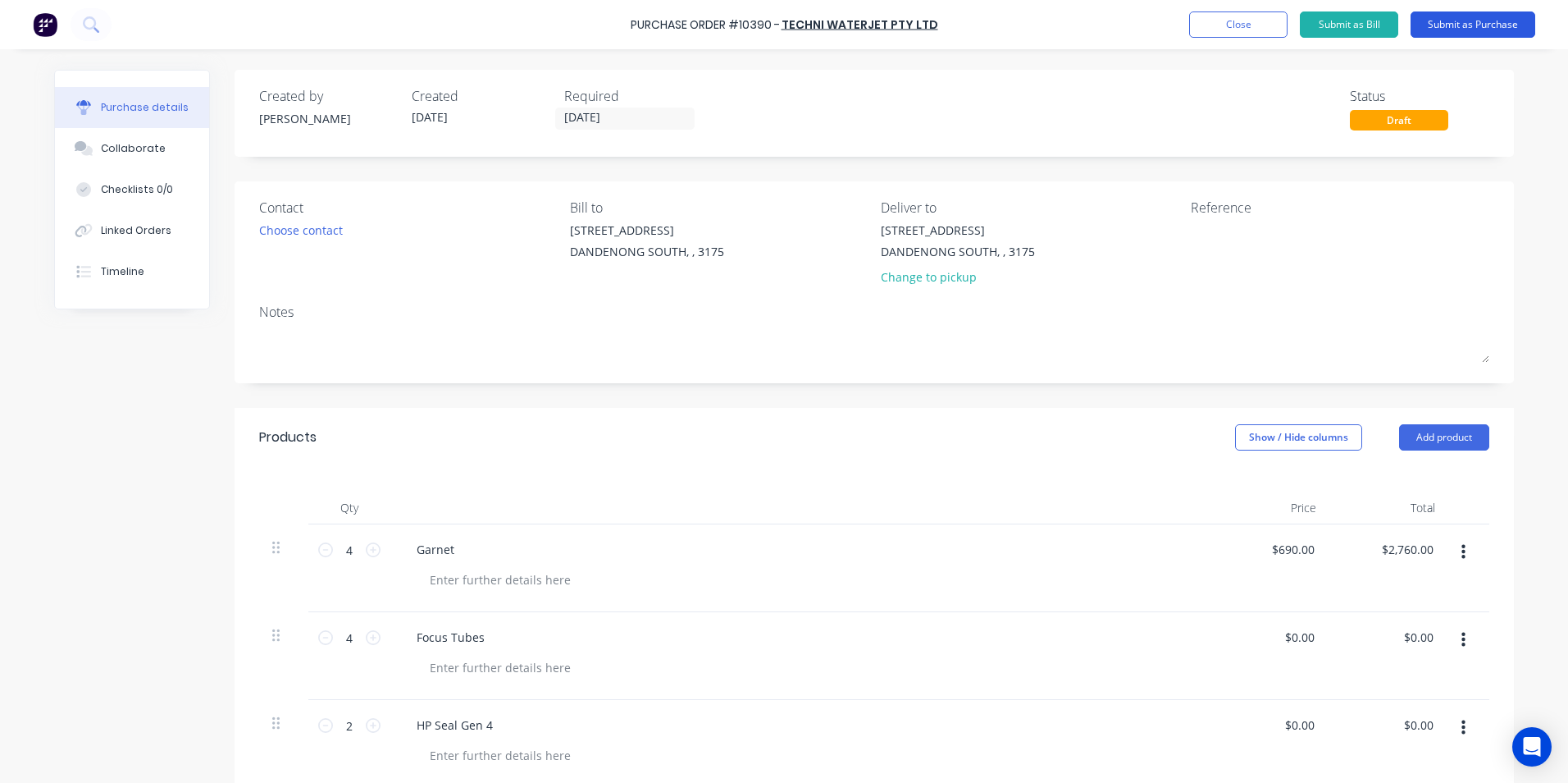
click at [1442, 29] on button "Submit as Purchase" at bounding box center [1472, 24] width 124 height 26
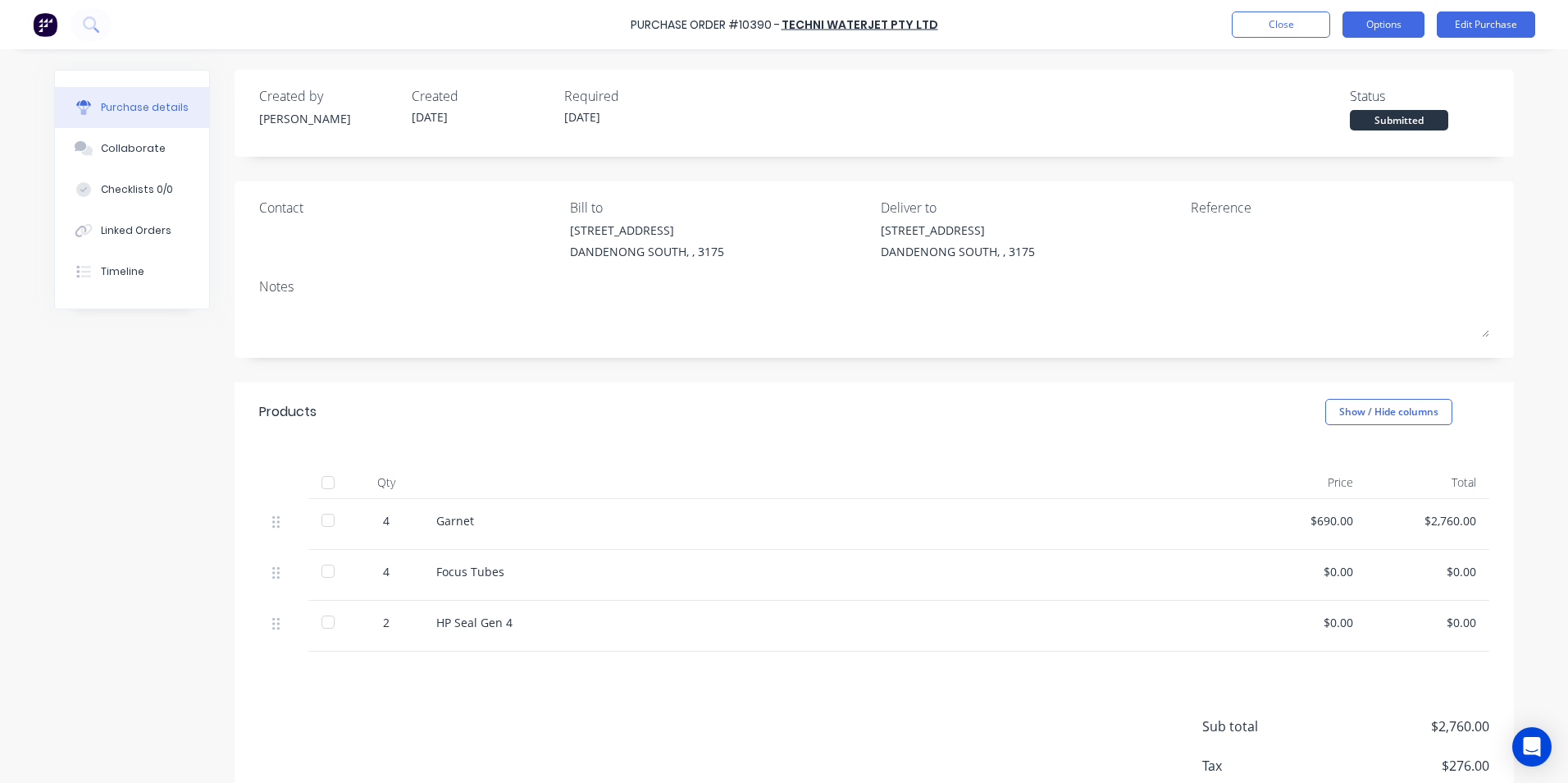
click at [1378, 32] on button "Options" at bounding box center [1384, 24] width 82 height 26
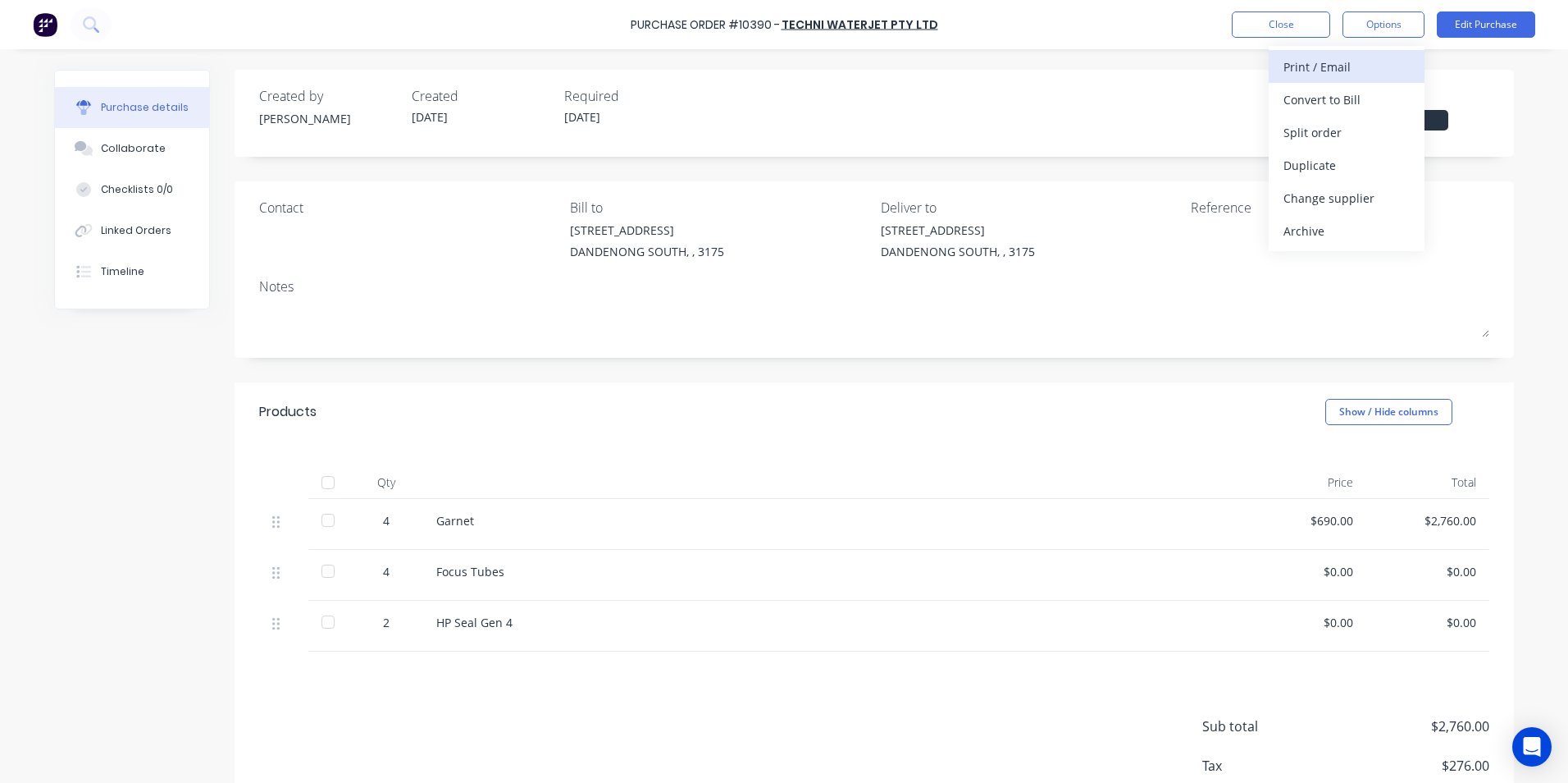
click at [1343, 71] on div "Print / Email" at bounding box center [1346, 67] width 126 height 23
click at [1339, 93] on div "With pricing" at bounding box center [1346, 99] width 126 height 23
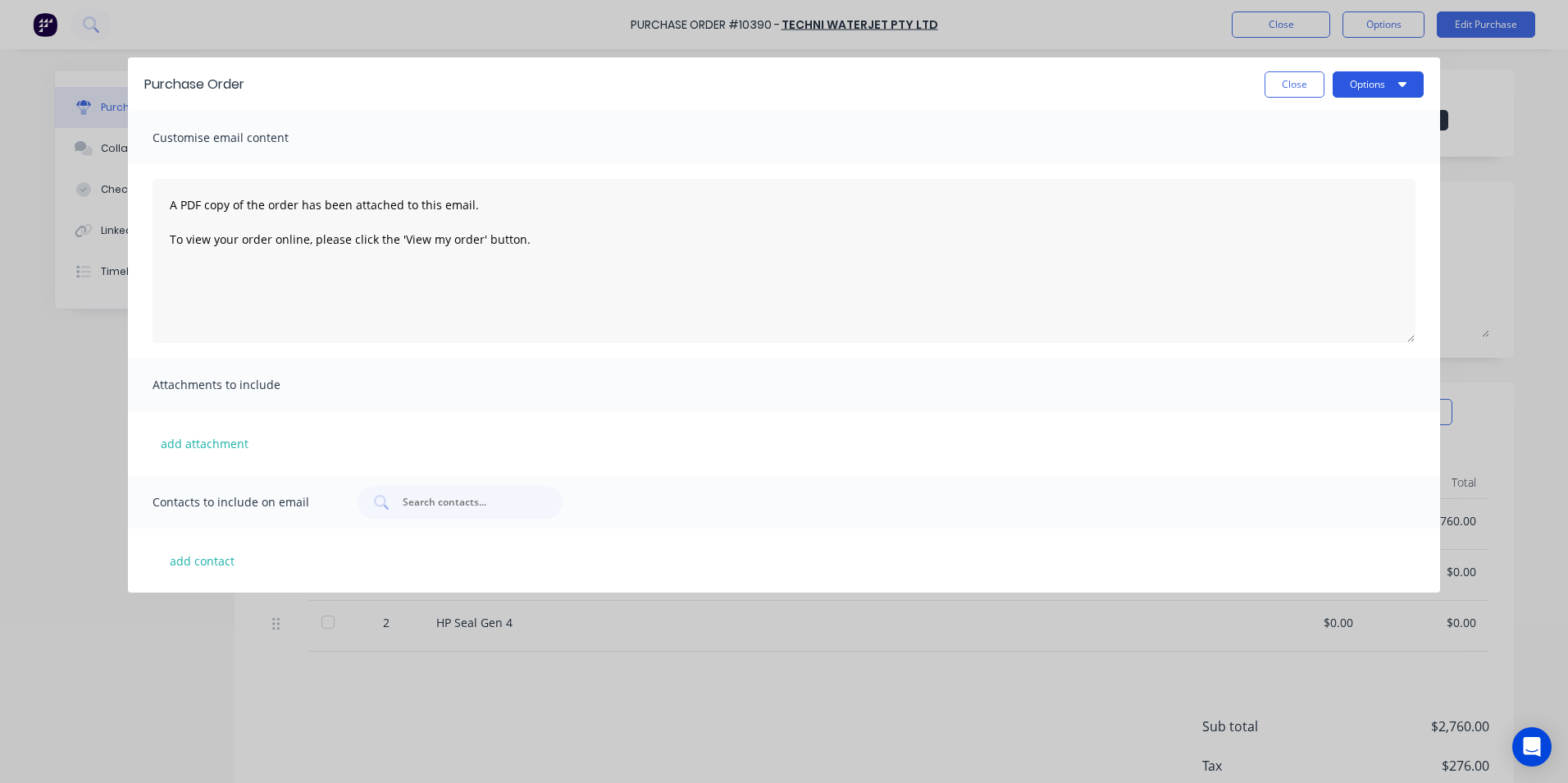
click at [1379, 88] on button "Options" at bounding box center [1378, 83] width 91 height 26
click at [1329, 156] on div "Print" at bounding box center [1345, 159] width 126 height 23
click at [1264, 90] on button "Close" at bounding box center [1294, 83] width 60 height 26
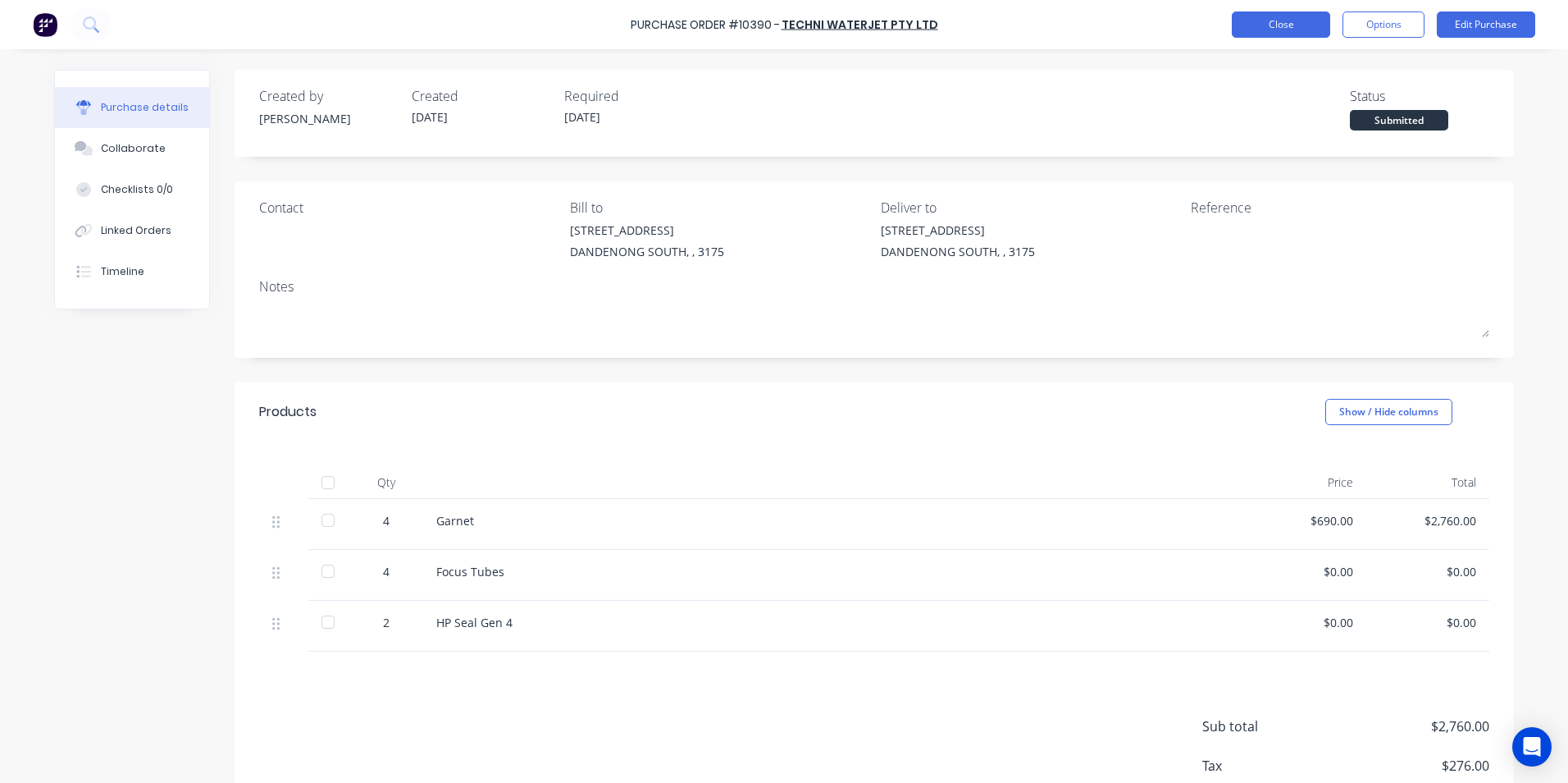
click at [1272, 37] on button "Close" at bounding box center [1281, 24] width 98 height 26
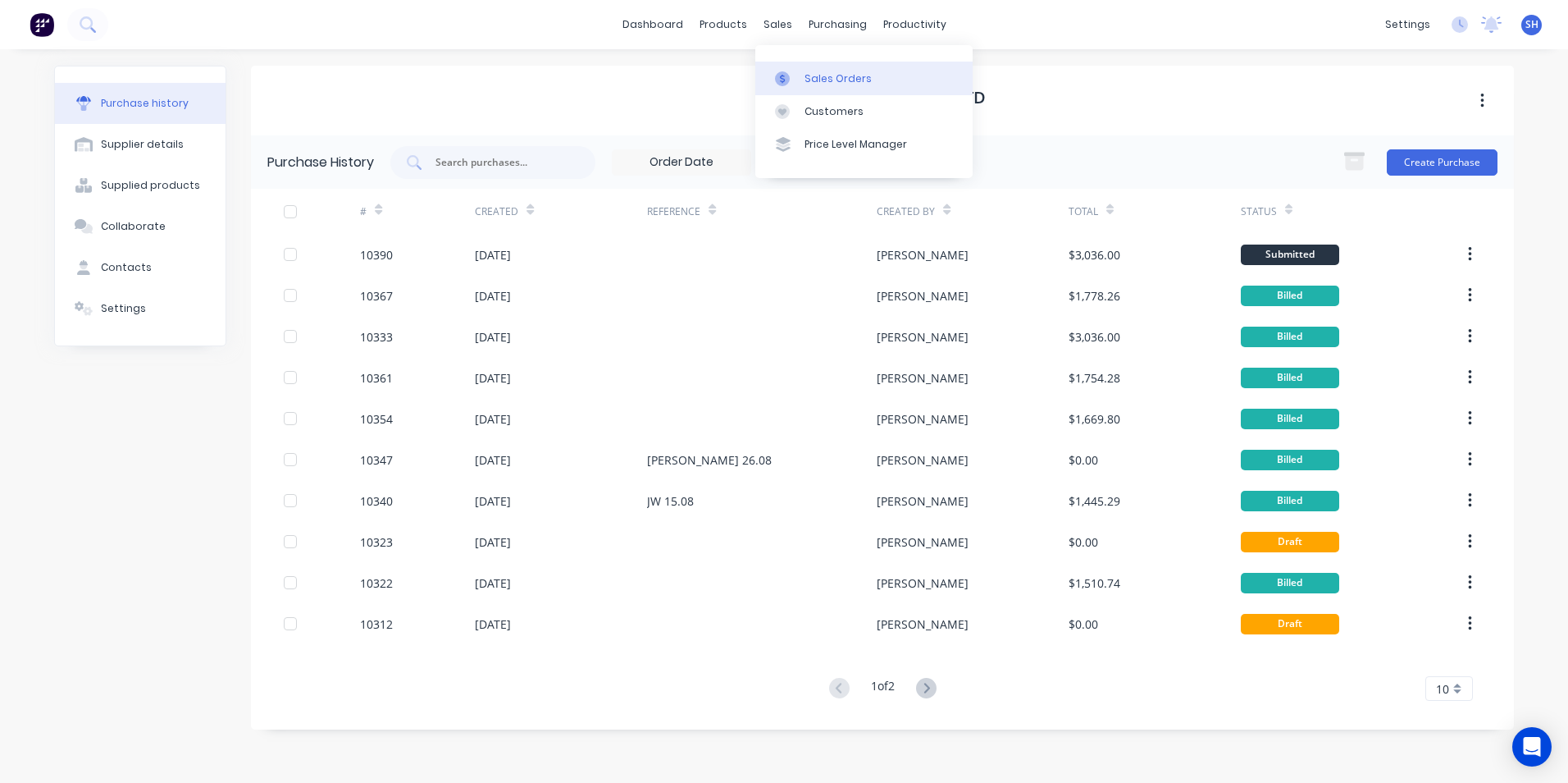
click at [789, 66] on link "Sales Orders" at bounding box center [864, 78] width 217 height 33
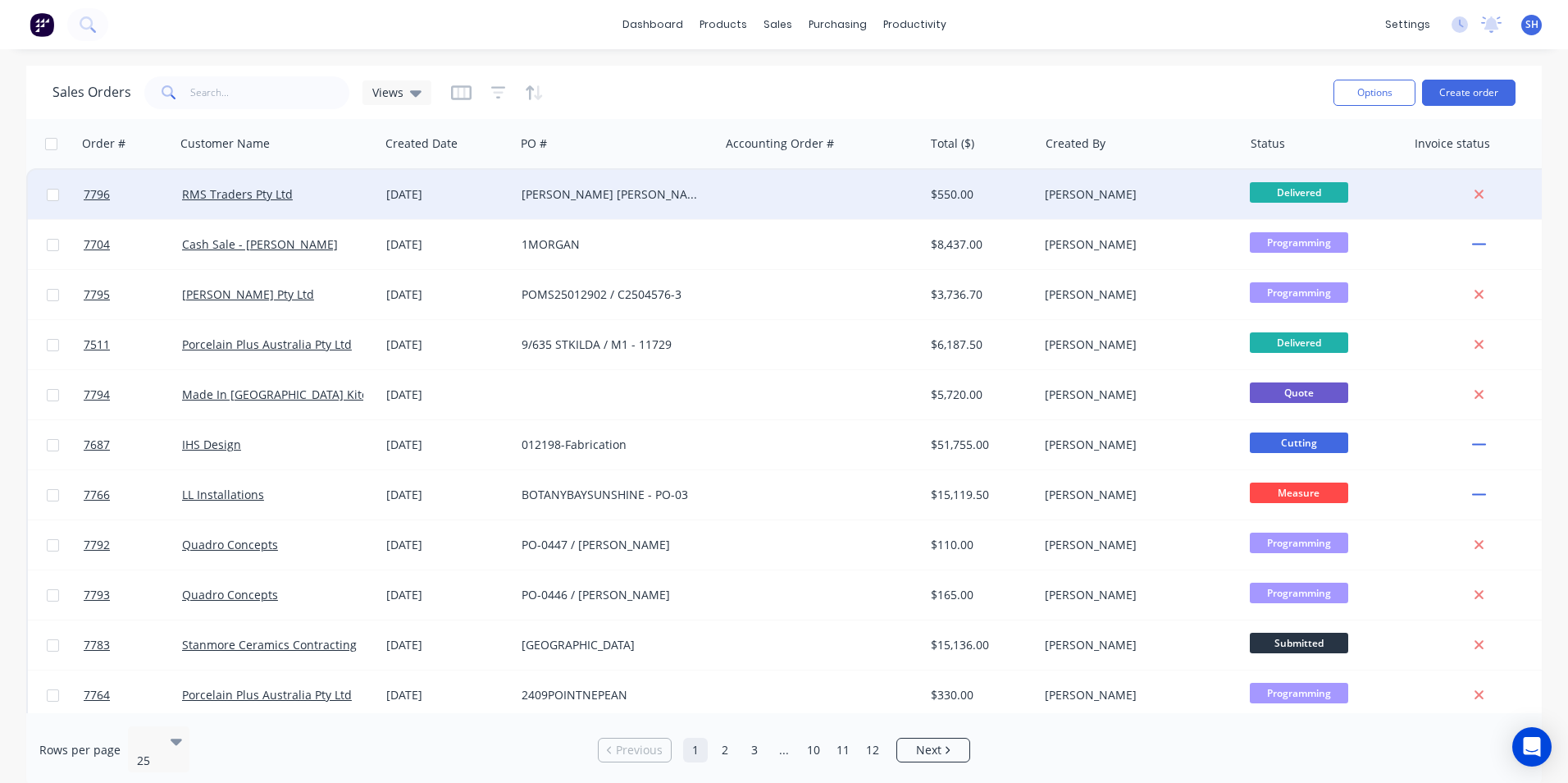
click at [631, 188] on div "[PERSON_NAME] [PERSON_NAME] - Repair on Site" at bounding box center [613, 194] width 182 height 17
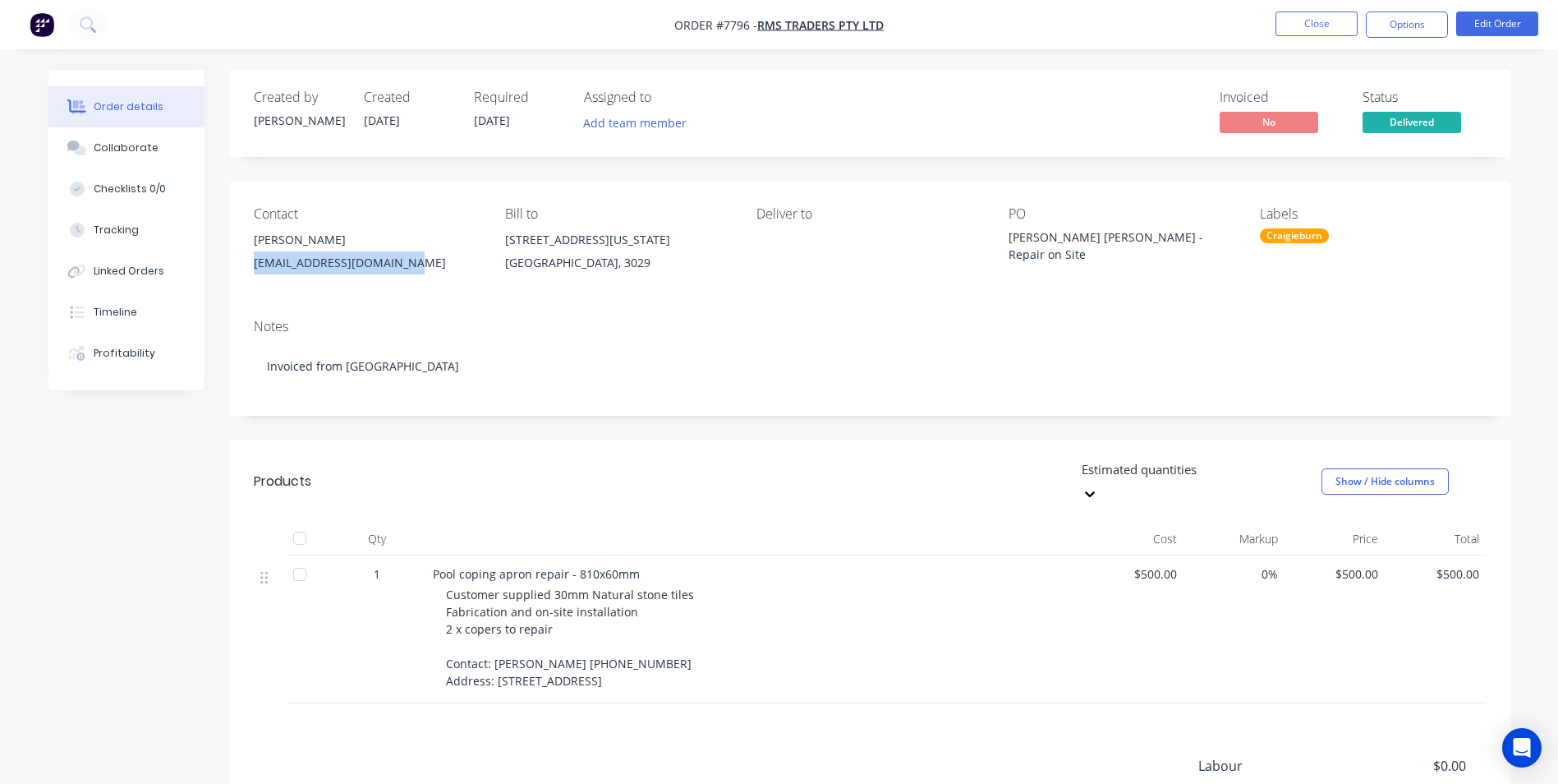
drag, startPoint x: 405, startPoint y: 262, endPoint x: 249, endPoint y: 267, distance: 156.1
click at [249, 267] on div "Contact [PERSON_NAME] [PERSON_NAME][EMAIL_ADDRESS][DOMAIN_NAME] Bill to [STREET…" at bounding box center [869, 243] width 1281 height 124
copy div "[EMAIL_ADDRESS][DOMAIN_NAME]"
click at [1286, 38] on nav "Order #7796 - RMS Traders Pty Ltd Close Options Edit Order" at bounding box center [779, 24] width 1558 height 49
click at [1286, 30] on button "Close" at bounding box center [1316, 23] width 82 height 24
